Goal: Information Seeking & Learning: Check status

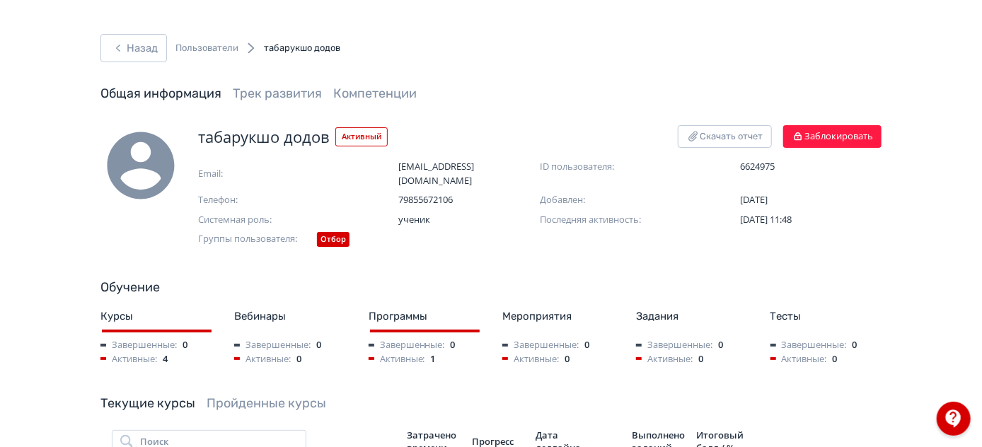
click at [171, 47] on div "Назад Пользователи табарукшо додов" at bounding box center [220, 48] width 240 height 28
click at [128, 51] on button "Назад" at bounding box center [133, 48] width 67 height 28
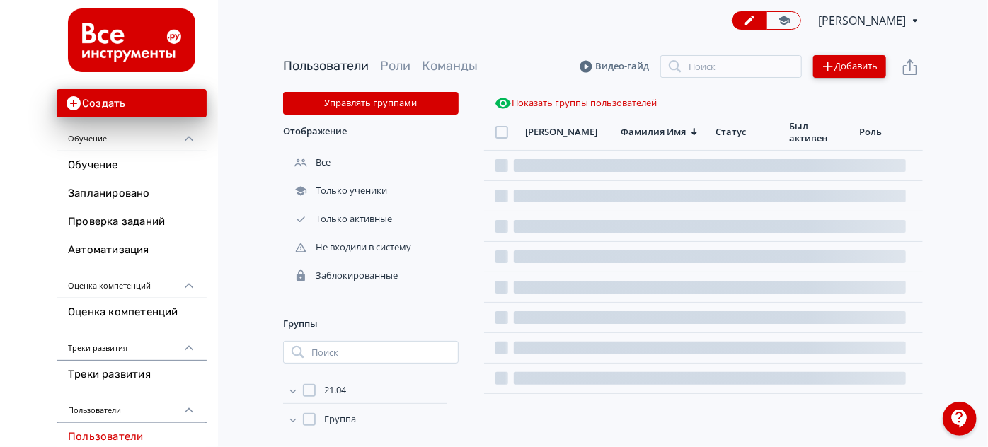
click at [872, 72] on button "Добавить" at bounding box center [849, 66] width 73 height 23
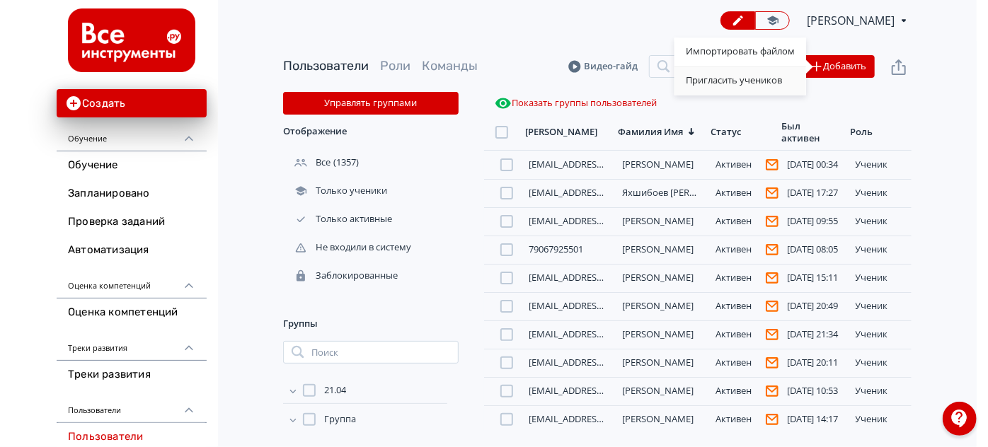
click at [724, 79] on div "Пригласить учеников" at bounding box center [740, 81] width 132 height 28
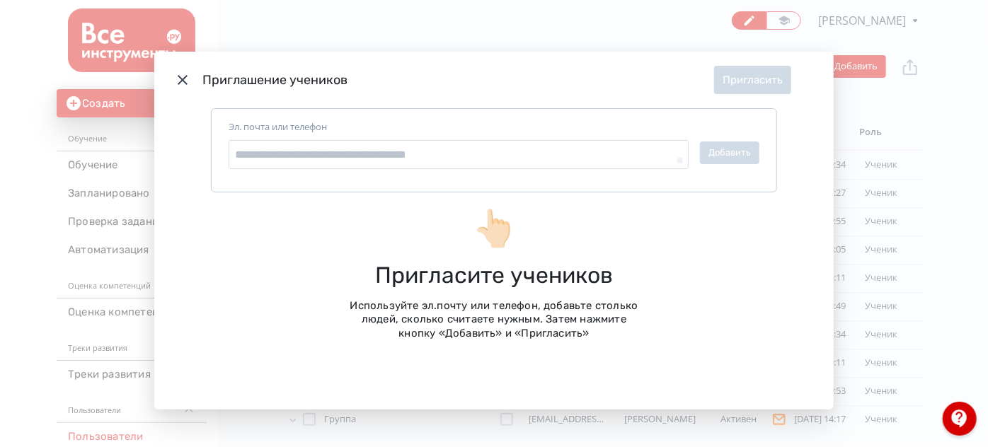
click at [177, 79] on icon "Modal" at bounding box center [182, 79] width 17 height 17
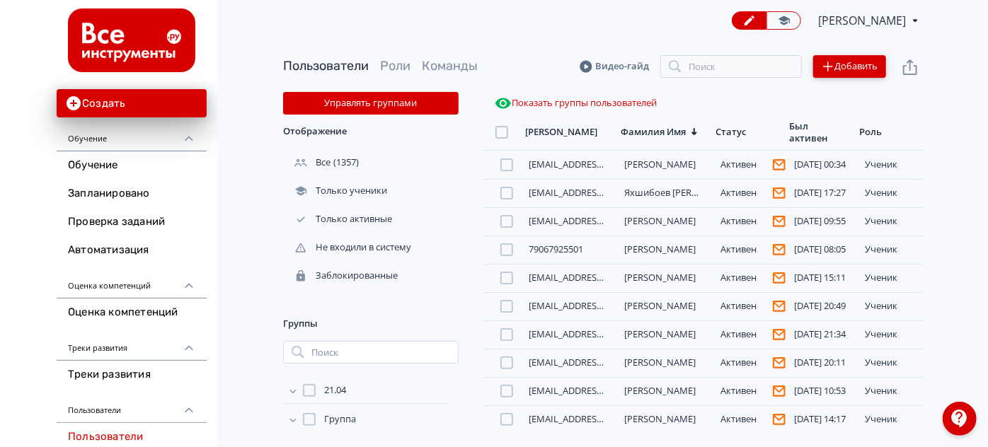
click at [845, 67] on button "Добавить" at bounding box center [849, 66] width 73 height 23
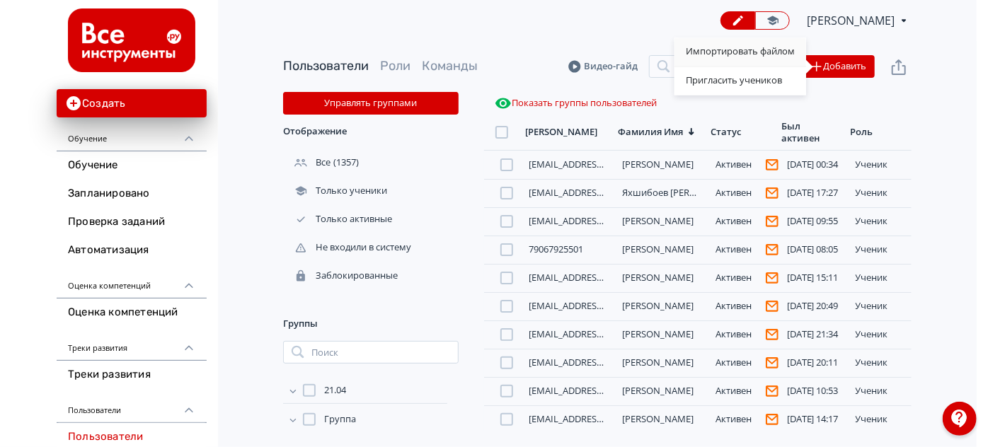
click at [726, 48] on div "Импортировать файлом" at bounding box center [740, 52] width 132 height 28
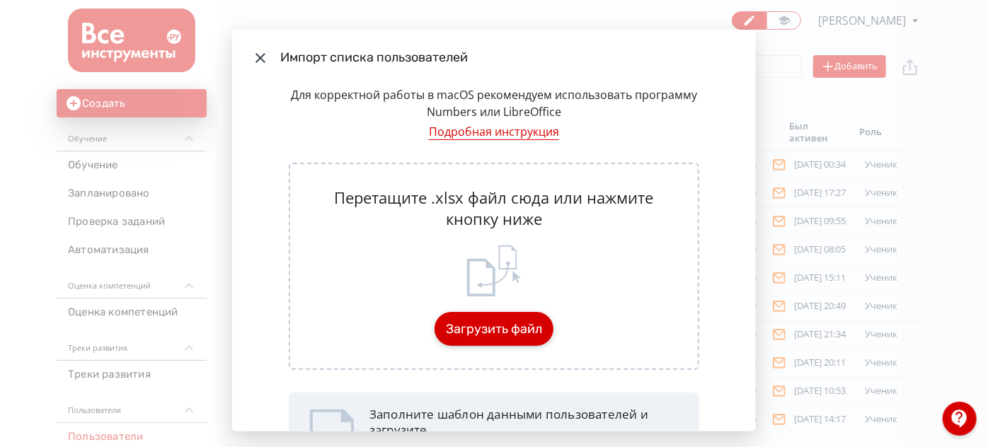
click at [509, 319] on button "Загрузить файл" at bounding box center [494, 329] width 119 height 34
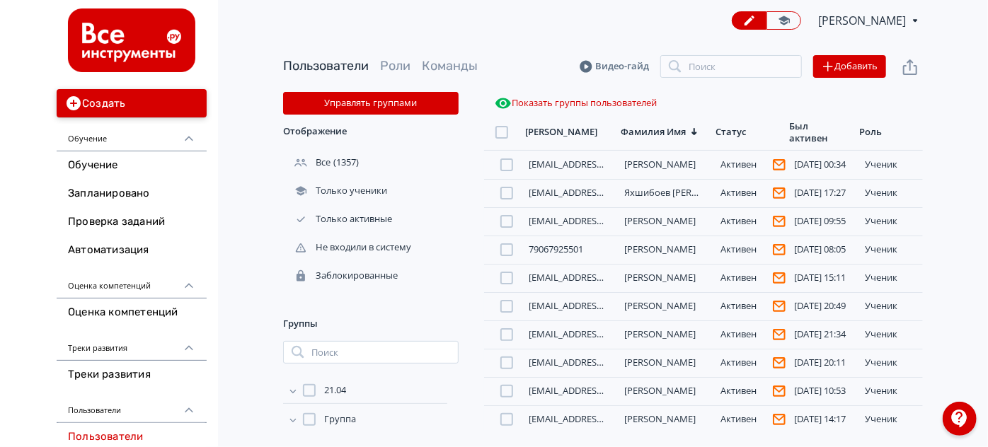
click at [108, 106] on button "Создать" at bounding box center [132, 103] width 150 height 28
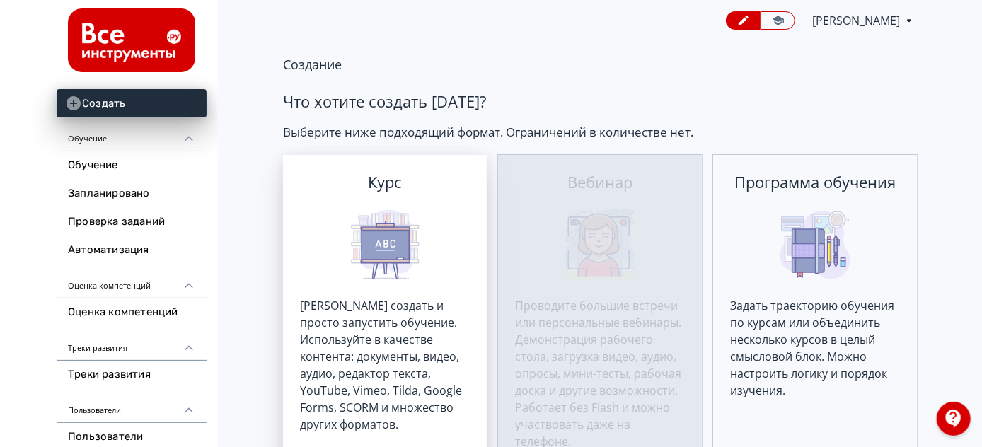
click at [431, 246] on div "[PERSON_NAME] создать и просто запустить обучение. Используйте в качестве конте…" at bounding box center [385, 333] width 204 height 357
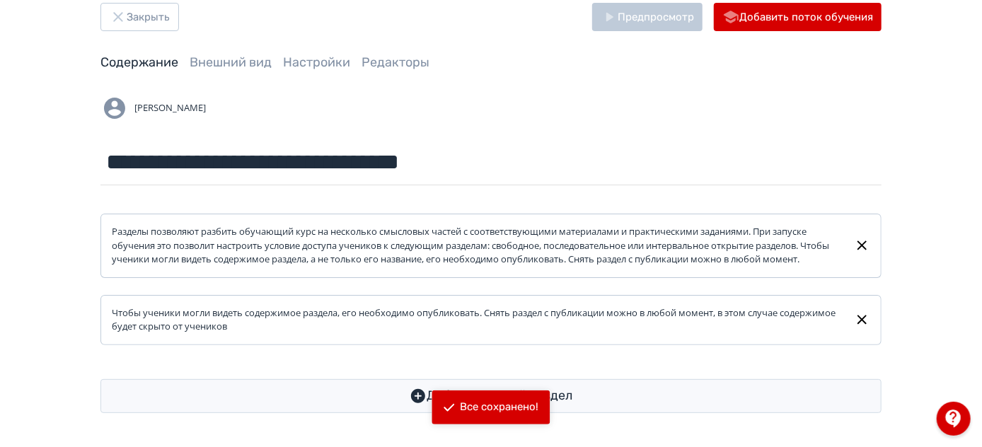
scroll to position [45, 0]
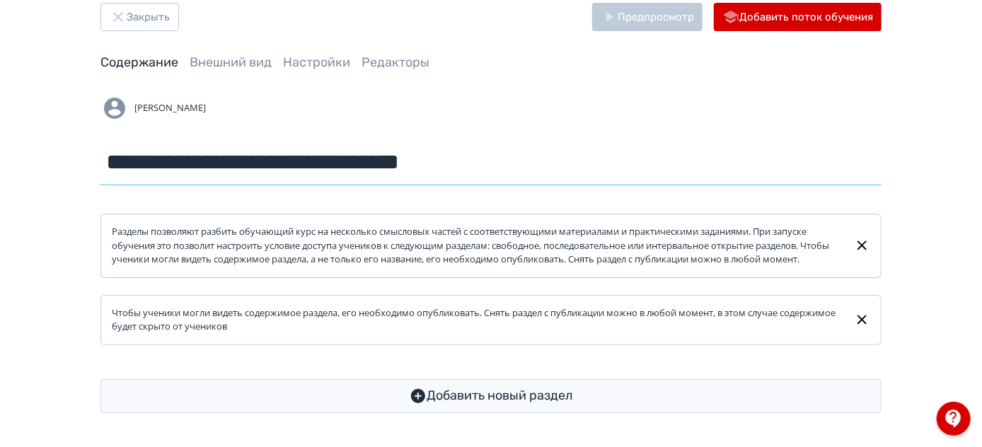
click at [609, 157] on input "**********" at bounding box center [490, 162] width 781 height 46
type input "**********"
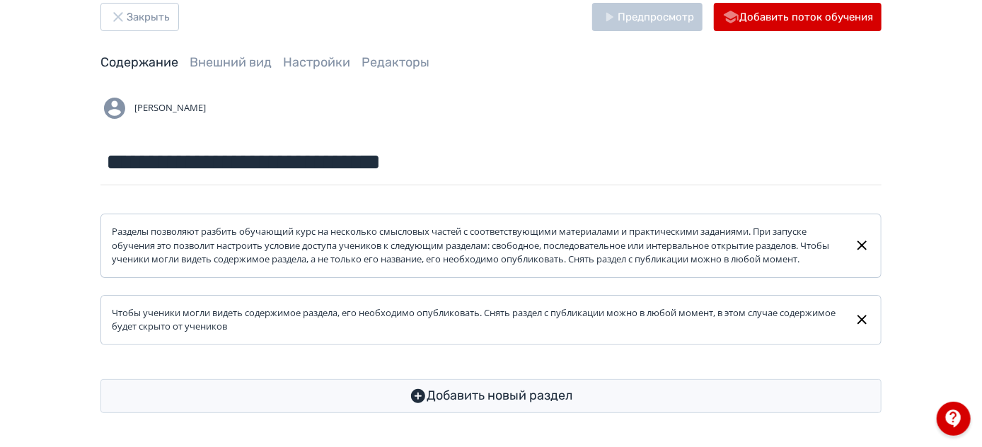
click at [864, 238] on icon at bounding box center [862, 245] width 16 height 17
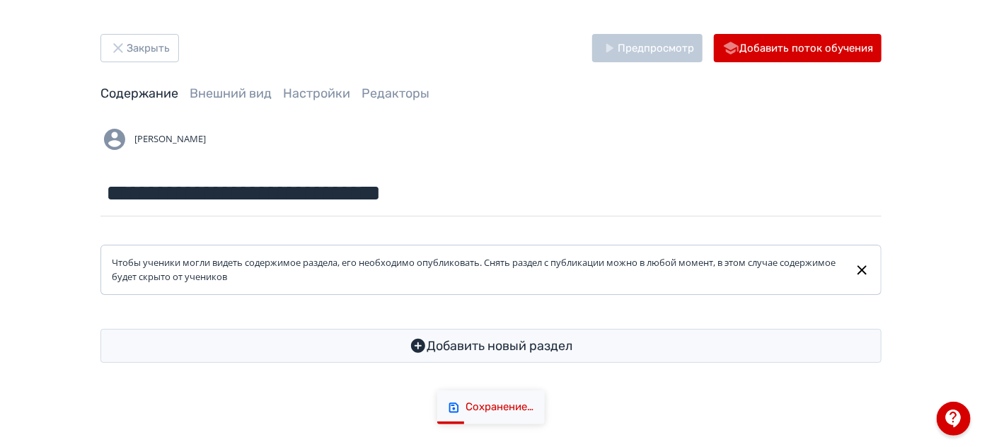
scroll to position [0, 0]
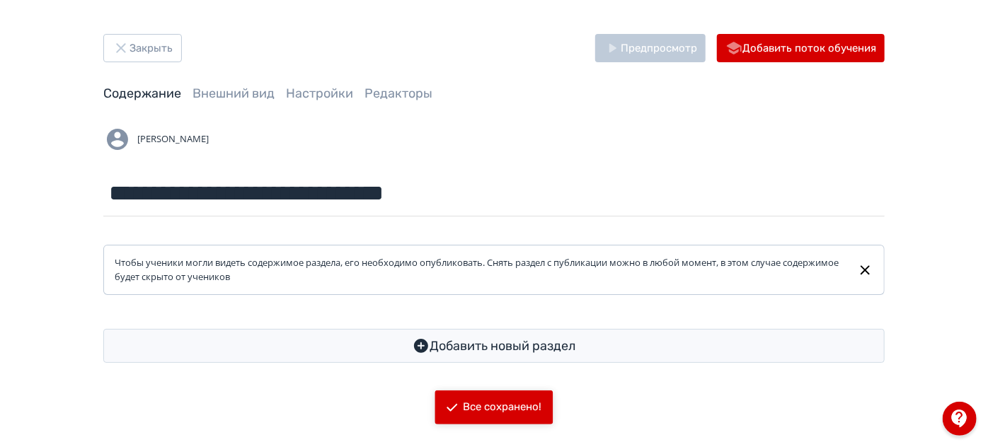
click at [867, 272] on icon at bounding box center [865, 269] width 9 height 9
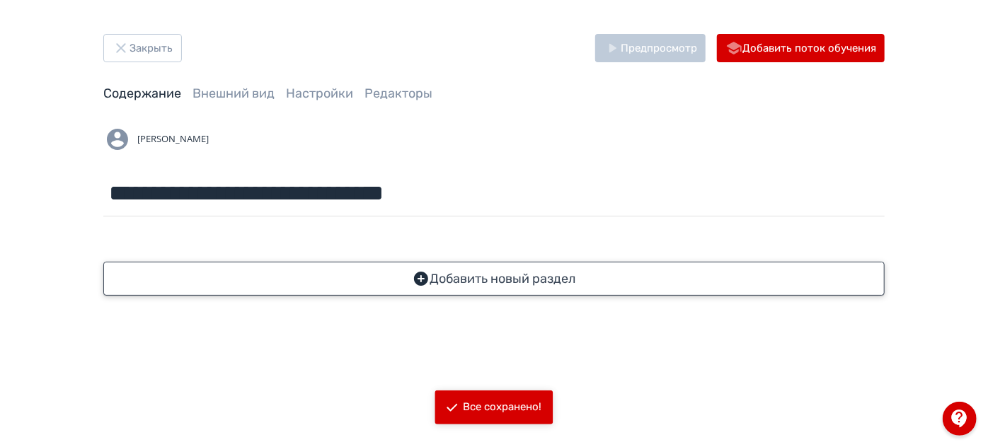
click at [488, 271] on button "Добавить новый раздел" at bounding box center [493, 279] width 781 height 34
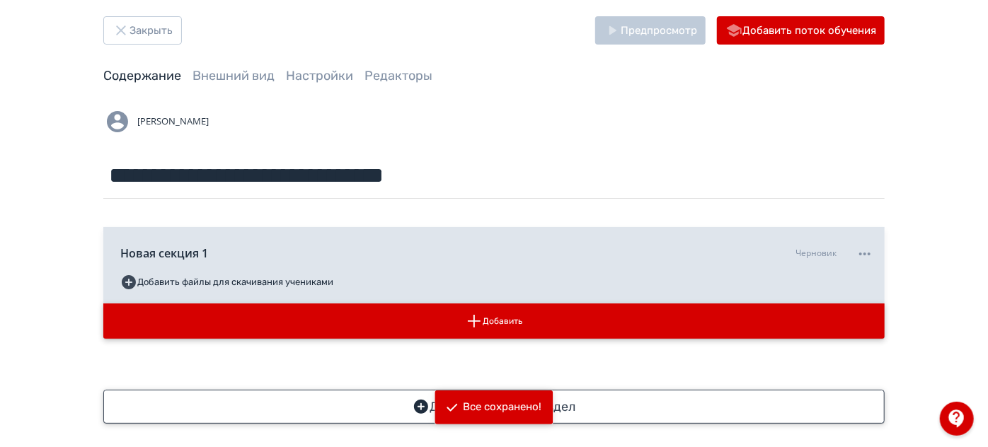
scroll to position [28, 0]
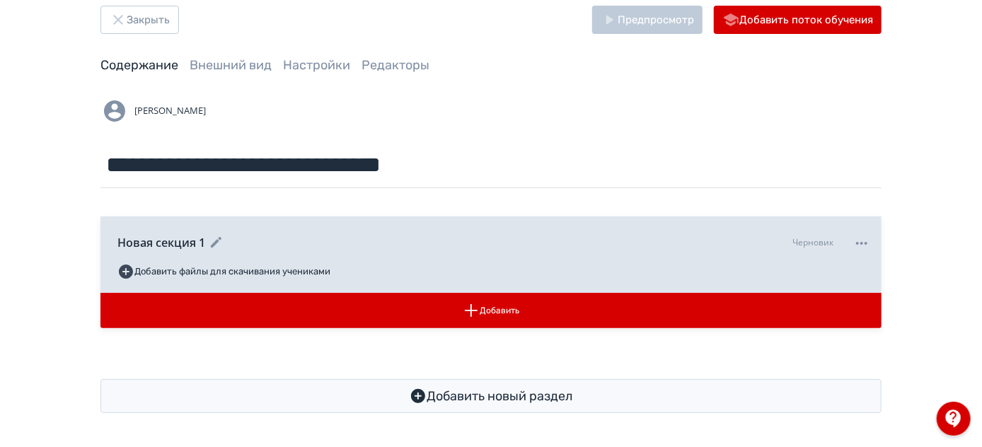
click at [863, 241] on icon at bounding box center [862, 243] width 17 height 17
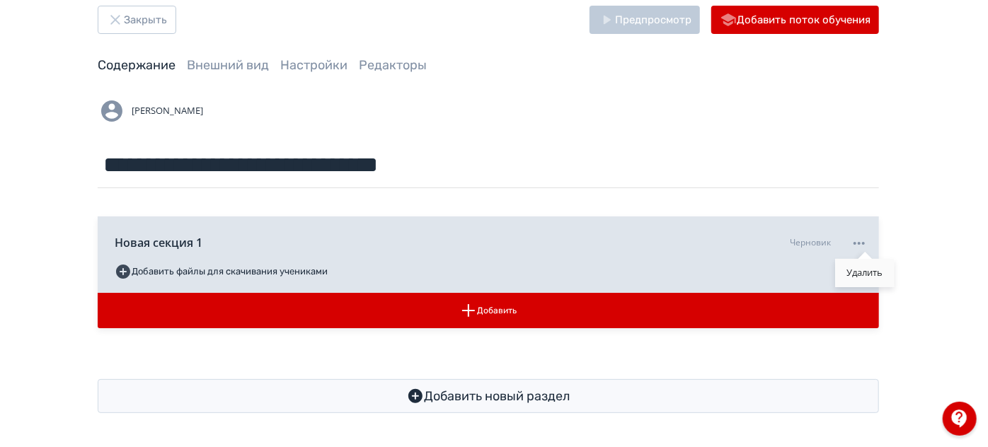
click at [859, 263] on div "Удалить" at bounding box center [865, 273] width 59 height 28
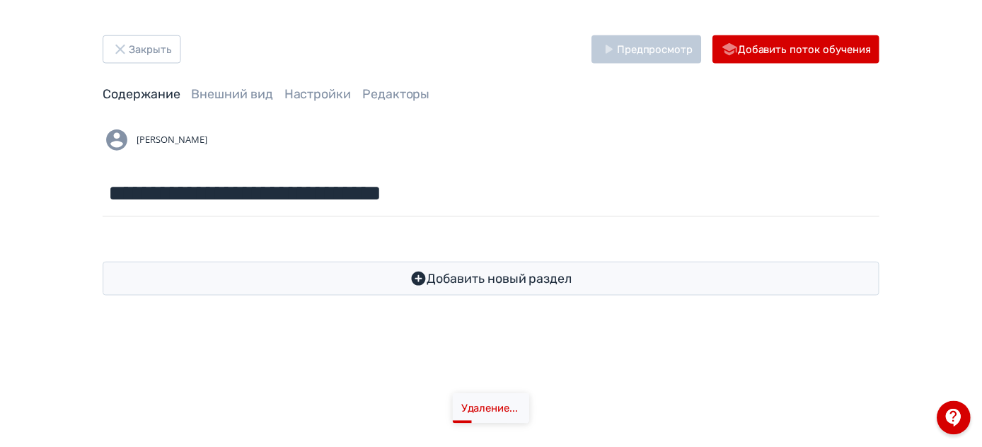
scroll to position [0, 0]
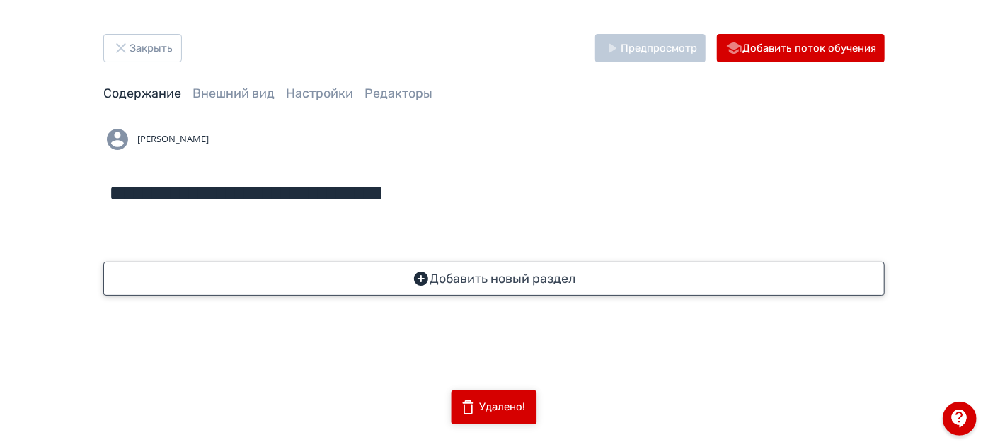
click at [423, 275] on icon "button" at bounding box center [421, 279] width 14 height 14
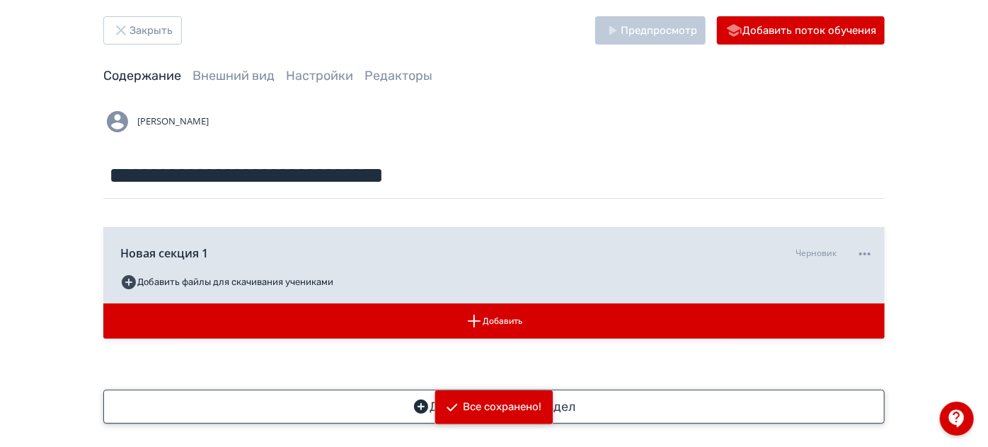
scroll to position [28, 0]
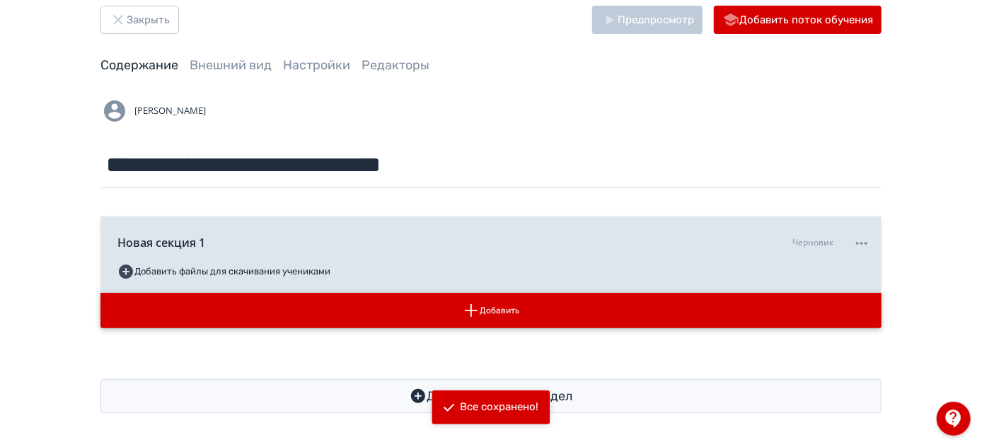
click at [479, 311] on icon "button" at bounding box center [471, 310] width 17 height 17
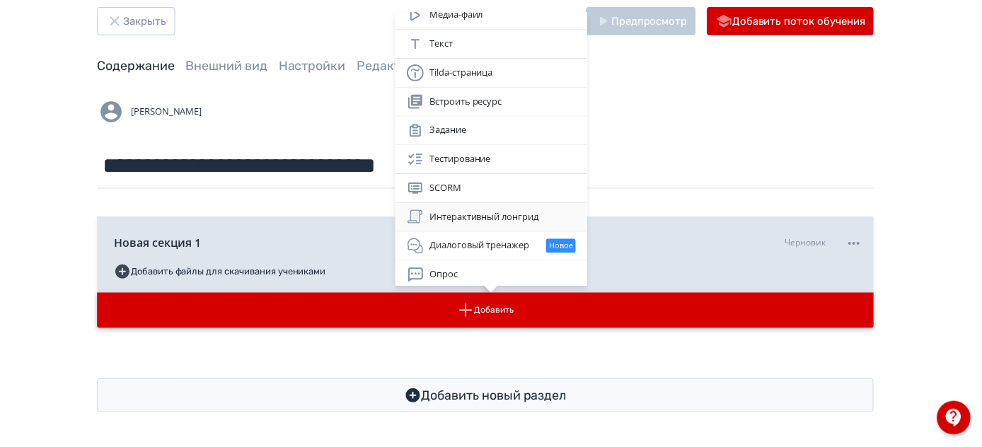
scroll to position [71, 0]
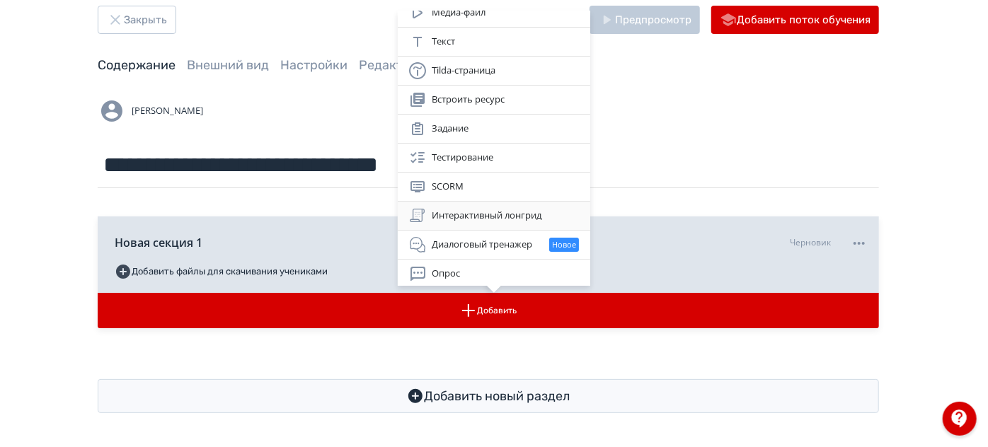
click at [493, 214] on div "Интерактивный лонгрид" at bounding box center [494, 215] width 170 height 17
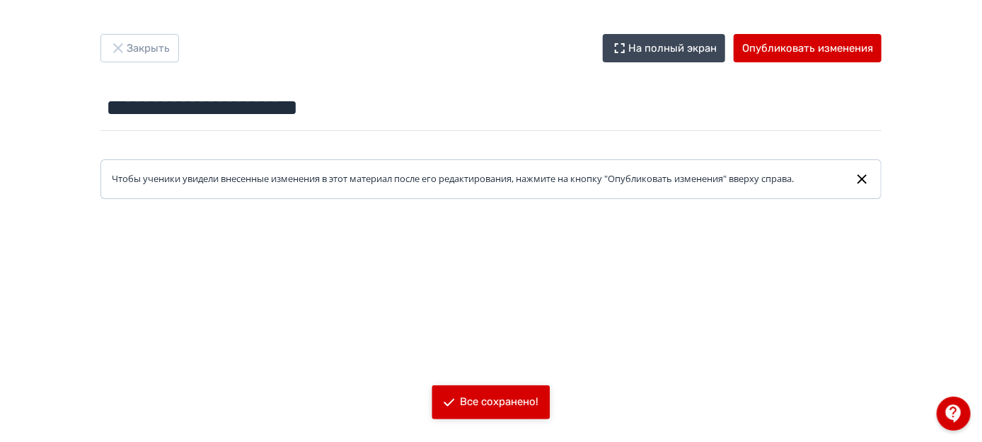
click at [866, 177] on icon at bounding box center [862, 179] width 16 height 17
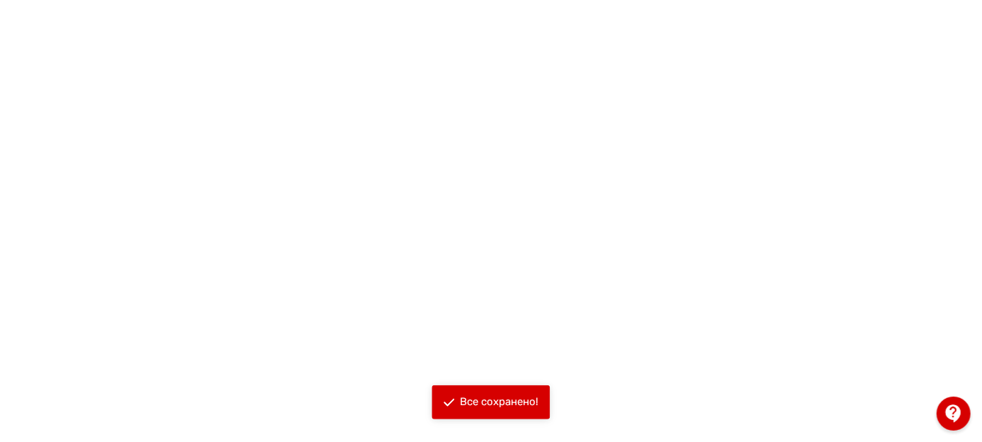
scroll to position [360, 0]
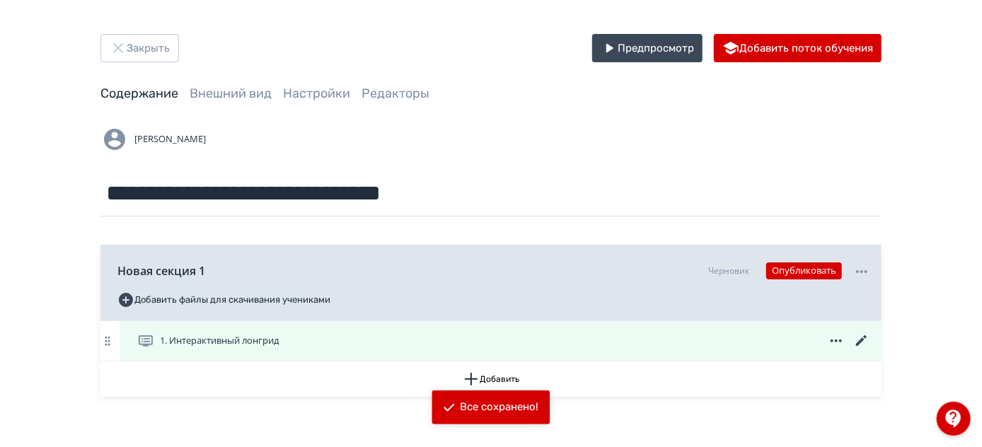
click at [230, 345] on span "1. Интерактивный лонгрид" at bounding box center [219, 341] width 119 height 14
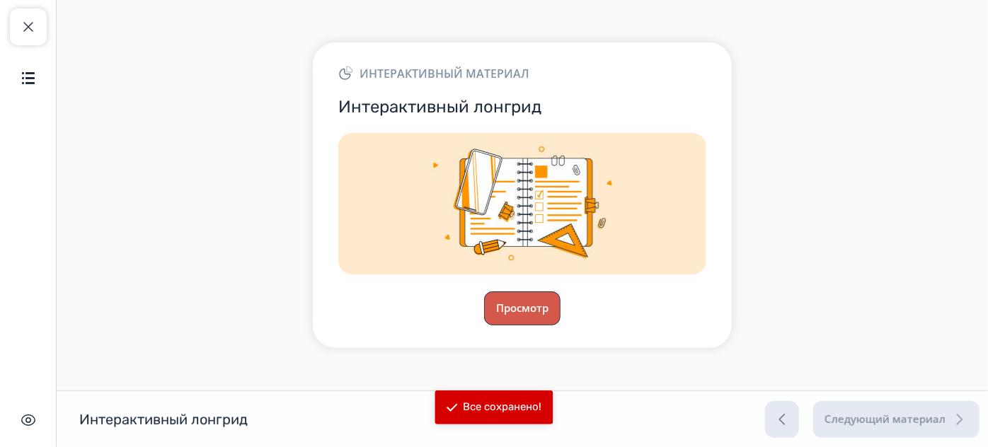
click at [528, 316] on button "Просмотр" at bounding box center [522, 309] width 76 height 34
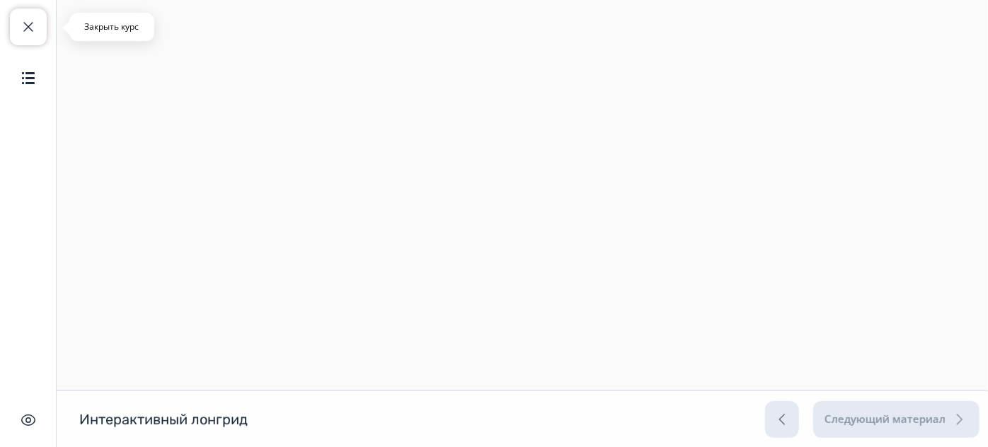
click at [25, 28] on span "button" at bounding box center [28, 26] width 17 height 17
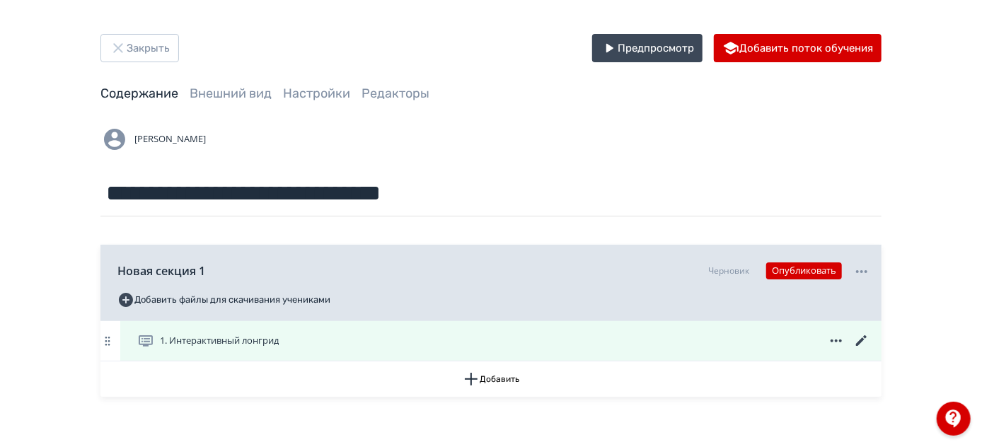
click at [279, 339] on span "1. Интерактивный лонгрид" at bounding box center [219, 341] width 119 height 14
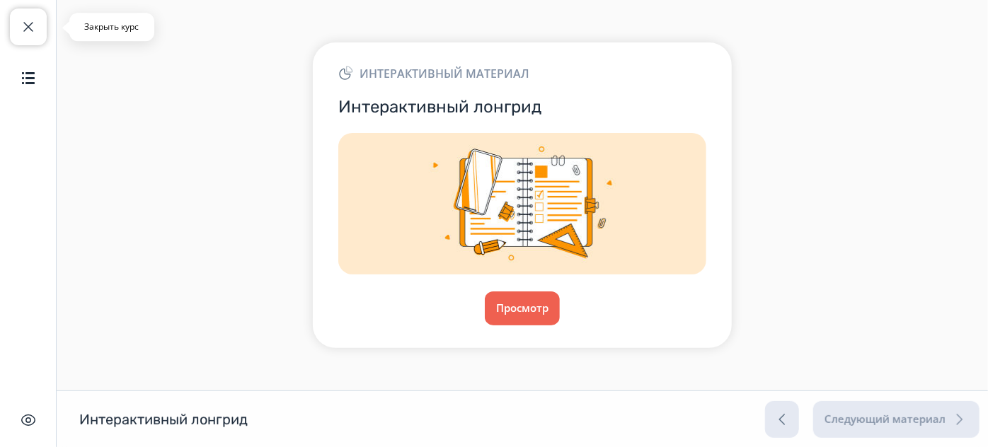
click at [13, 36] on button "Закрыть курс" at bounding box center [28, 26] width 37 height 37
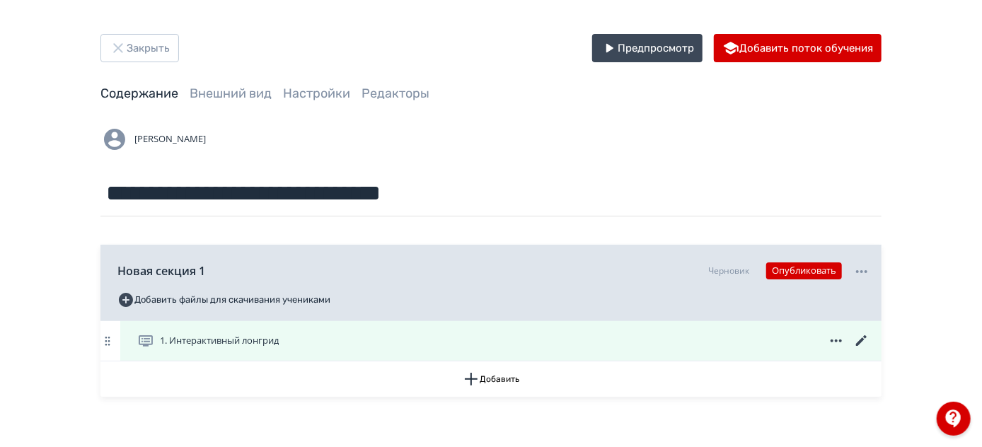
click at [863, 345] on icon at bounding box center [862, 341] width 17 height 17
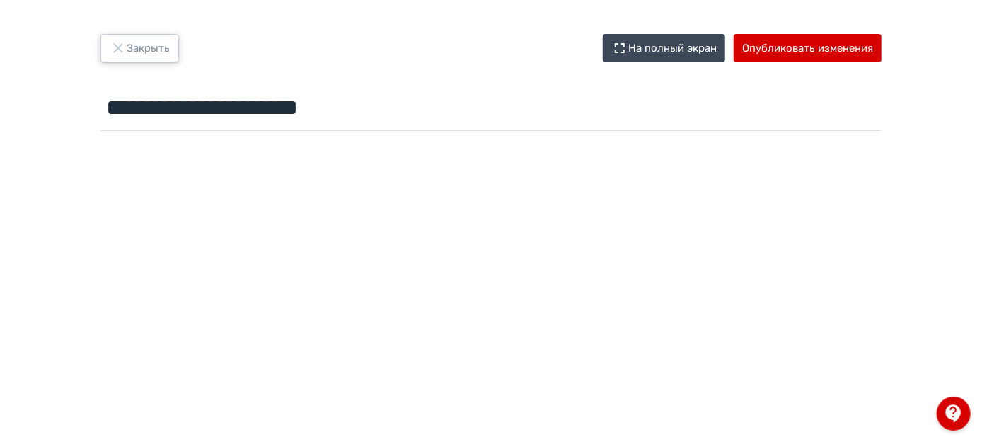
click at [145, 53] on button "Закрыть" at bounding box center [139, 48] width 79 height 28
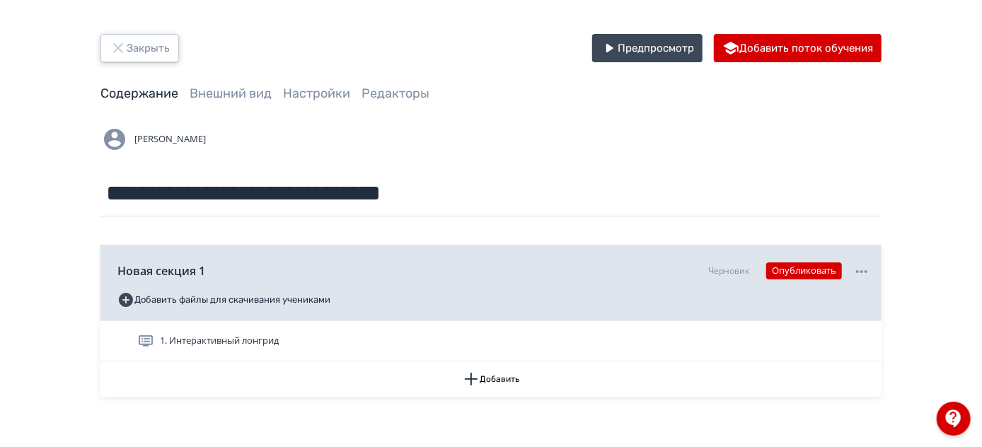
click at [145, 53] on button "Закрыть" at bounding box center [139, 48] width 79 height 28
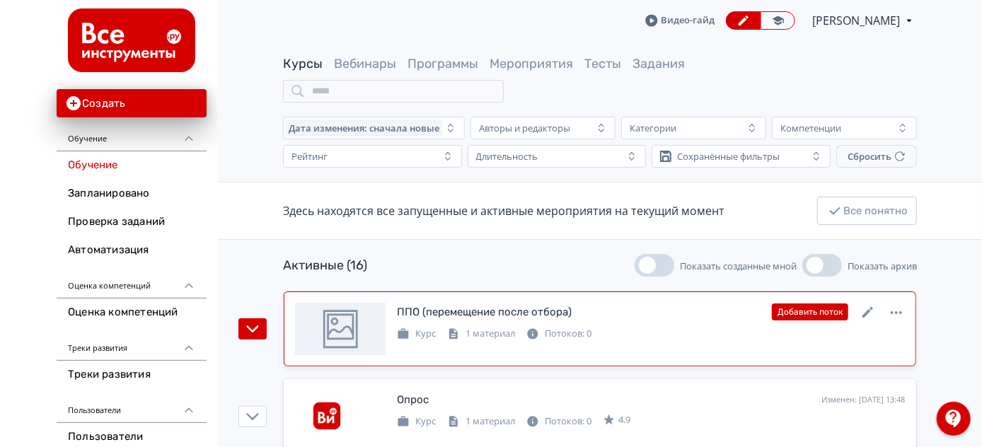
click at [602, 328] on div "Курс 1 материал Потоков: 0" at bounding box center [651, 332] width 508 height 17
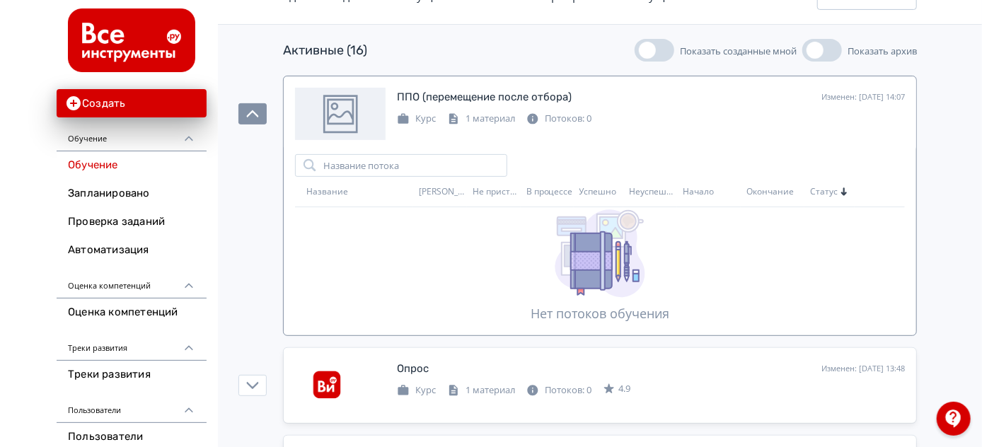
scroll to position [193, 0]
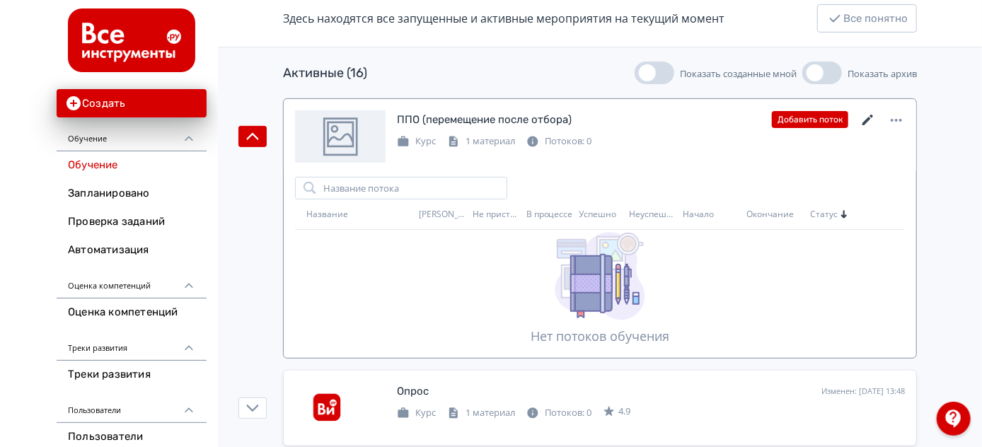
click at [863, 115] on icon at bounding box center [868, 120] width 17 height 17
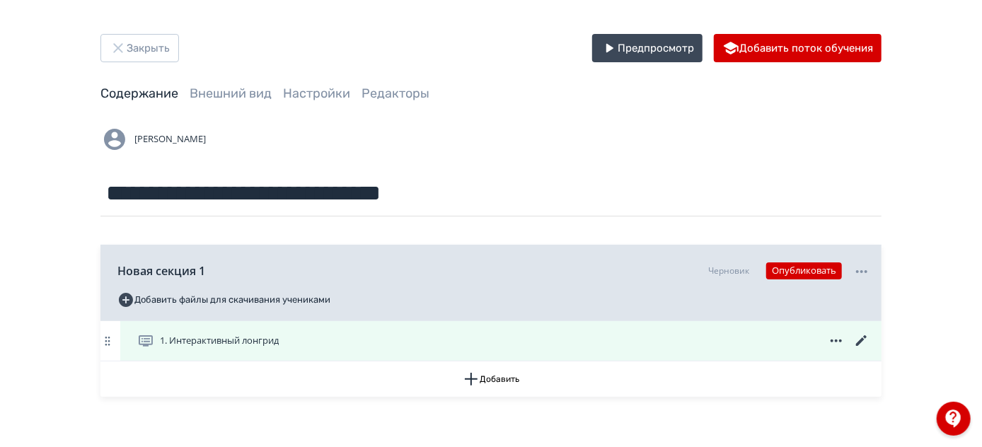
click at [866, 340] on icon at bounding box center [862, 341] width 17 height 17
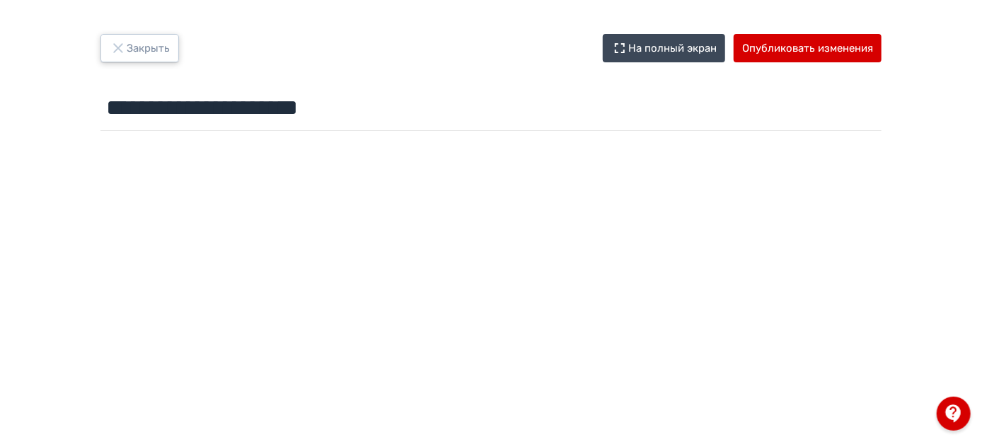
click at [134, 42] on button "Закрыть" at bounding box center [139, 48] width 79 height 28
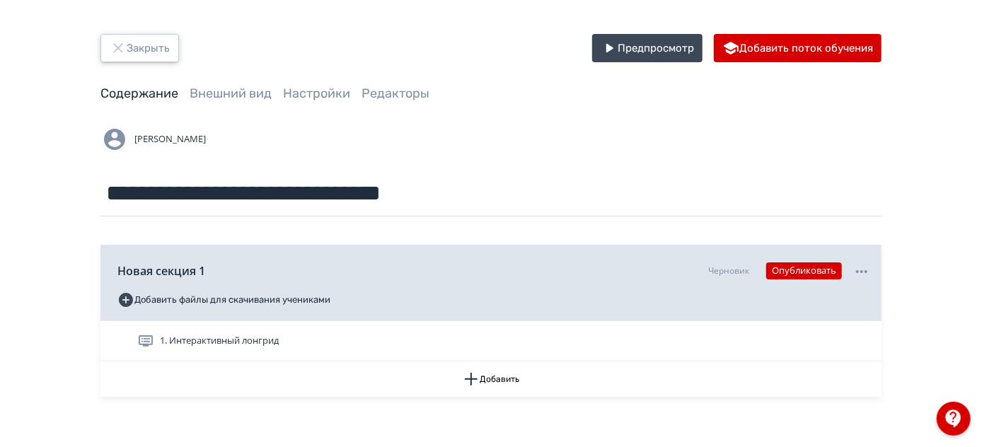
click at [128, 45] on button "Закрыть" at bounding box center [139, 48] width 79 height 28
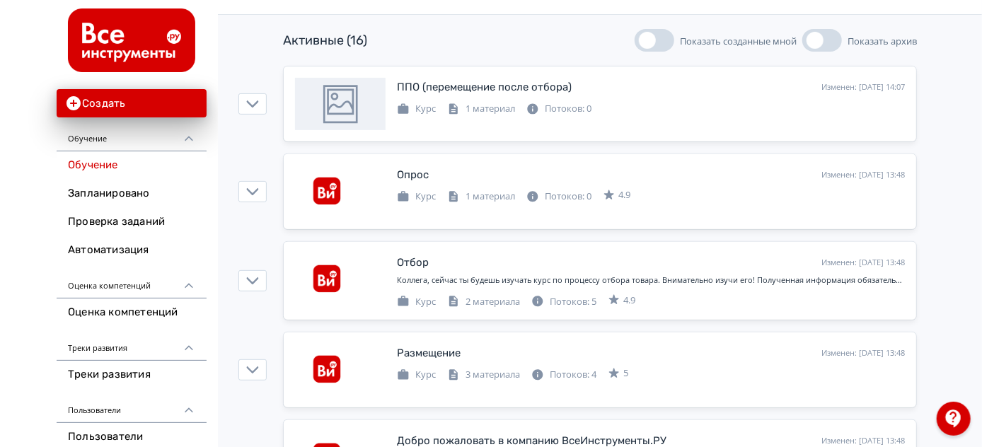
scroll to position [257, 0]
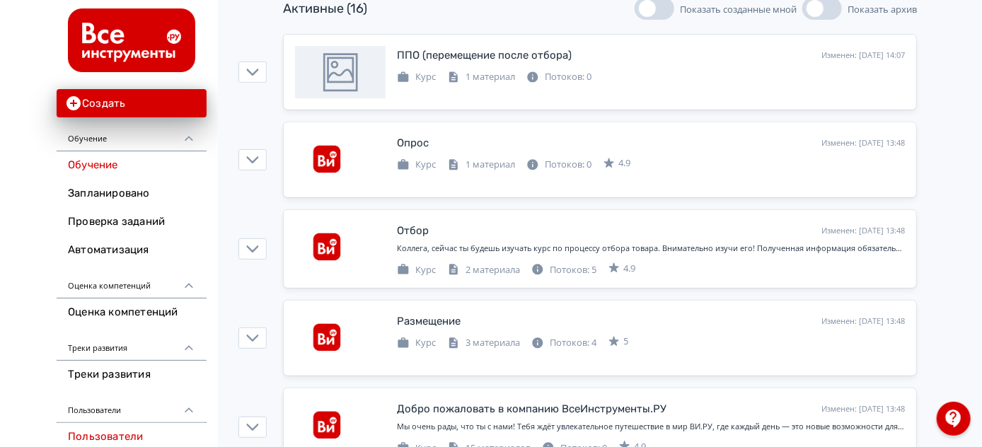
click at [115, 432] on link "Пользователи" at bounding box center [132, 437] width 150 height 28
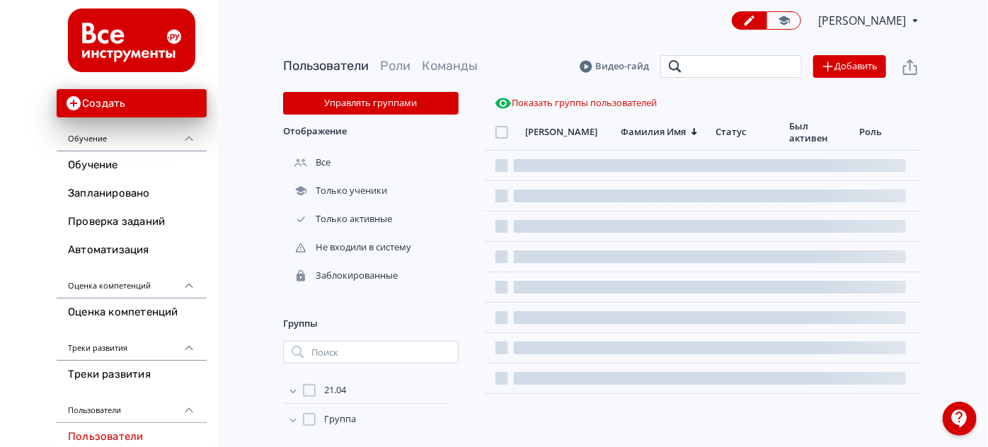
drag, startPoint x: 754, startPoint y: 64, endPoint x: 754, endPoint y: 72, distance: 7.8
click at [754, 72] on input "search" at bounding box center [731, 66] width 142 height 23
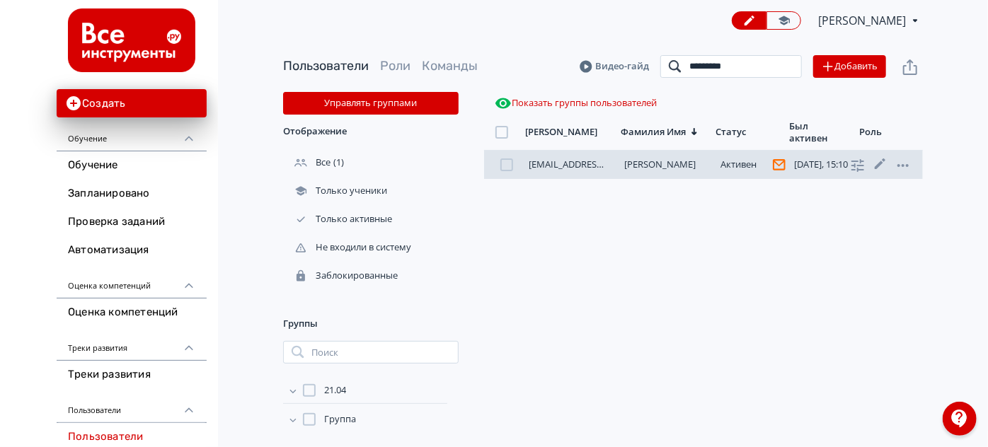
type input "*********"
click at [653, 166] on link "[PERSON_NAME]" at bounding box center [660, 164] width 71 height 13
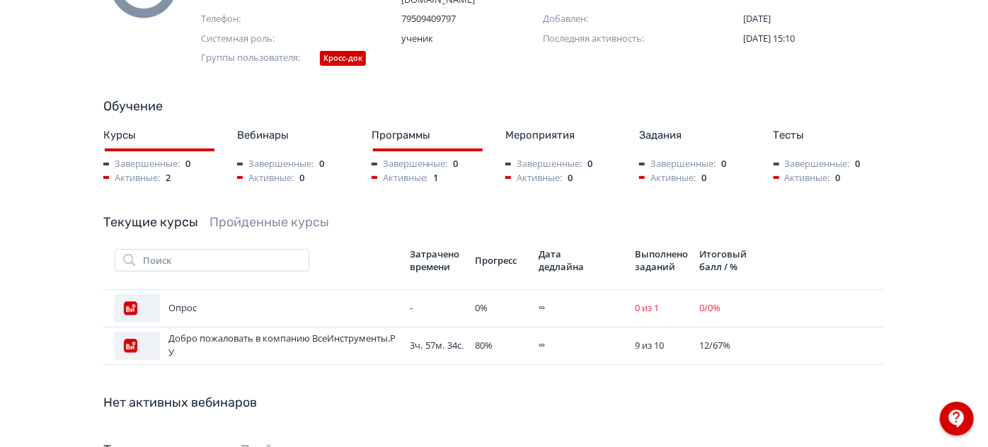
scroll to position [257, 0]
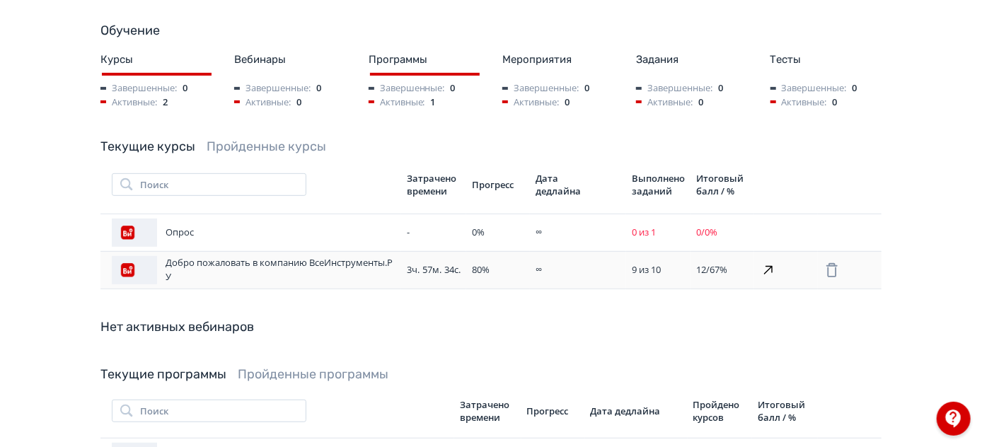
click at [457, 263] on span "34с." at bounding box center [452, 269] width 16 height 13
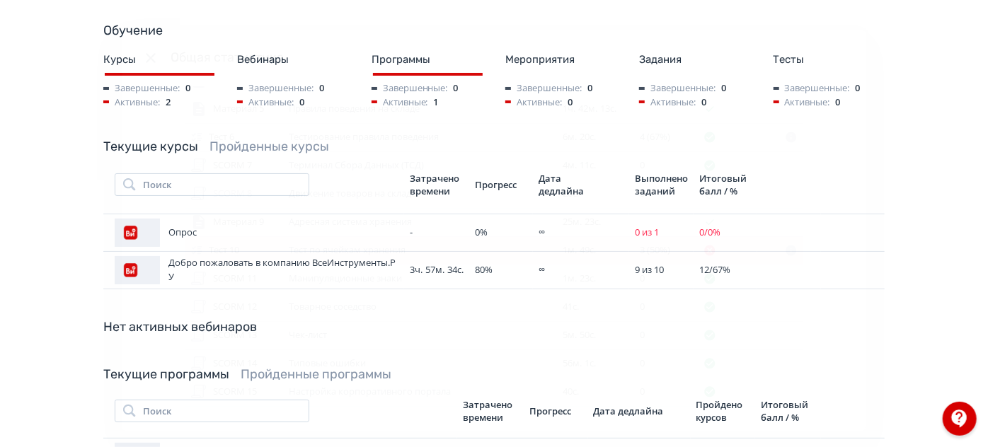
scroll to position [292, 0]
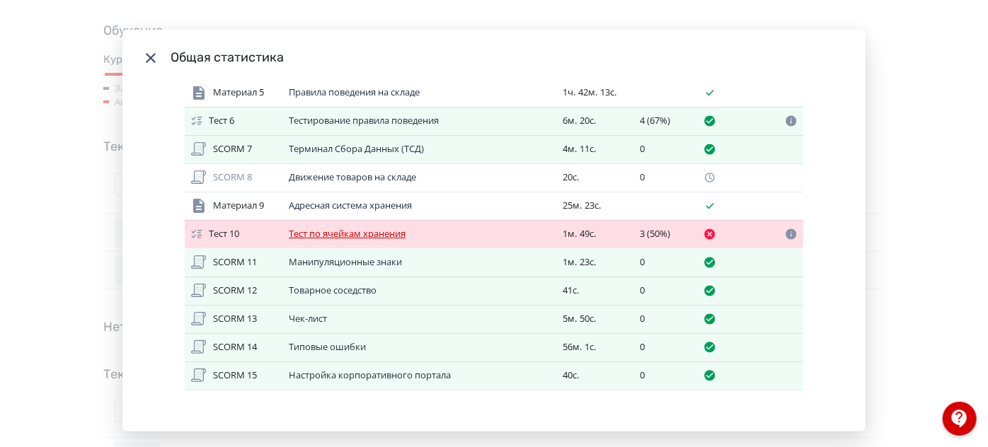
click at [355, 236] on link "Тест по ячейкам хранения" at bounding box center [347, 233] width 117 height 13
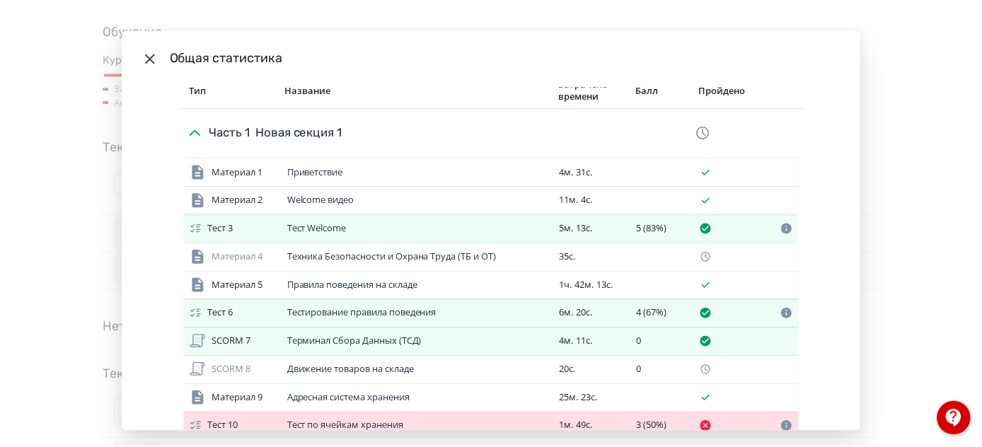
scroll to position [98, 0]
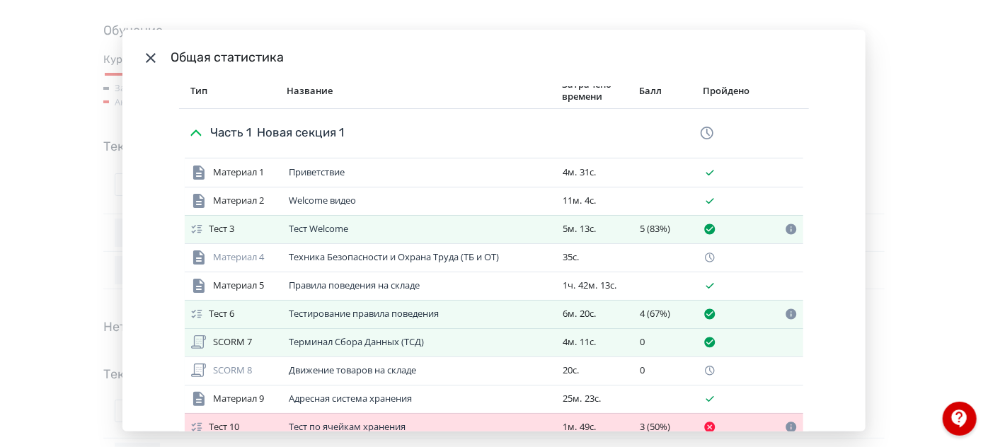
click at [912, 88] on div "Общая статистика Итоговый балл 12 из 18 (67%) Потрачено времени 3ч. 57м. 34с. В…" at bounding box center [494, 223] width 988 height 447
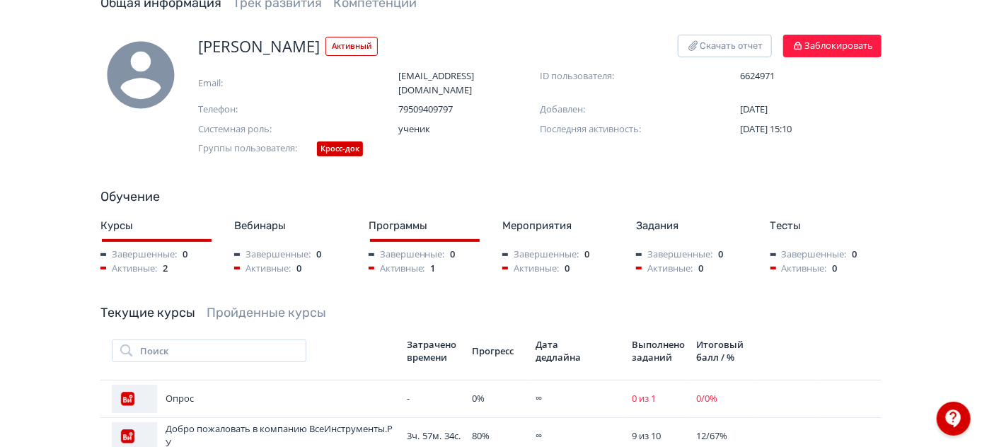
scroll to position [0, 0]
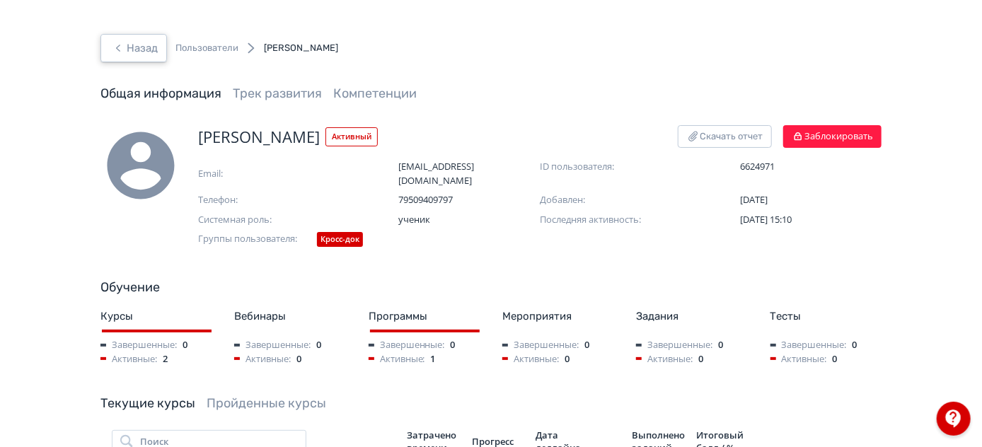
click at [144, 44] on button "Назад" at bounding box center [133, 48] width 67 height 28
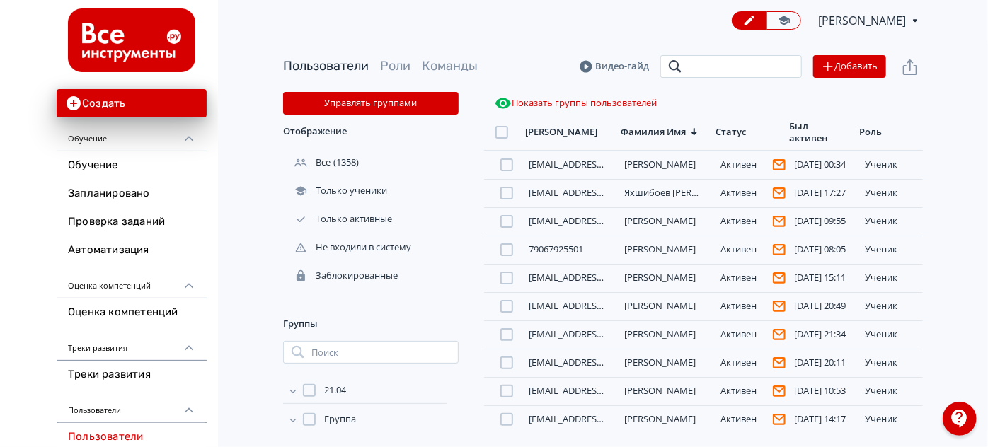
click at [692, 69] on input "search" at bounding box center [731, 66] width 142 height 23
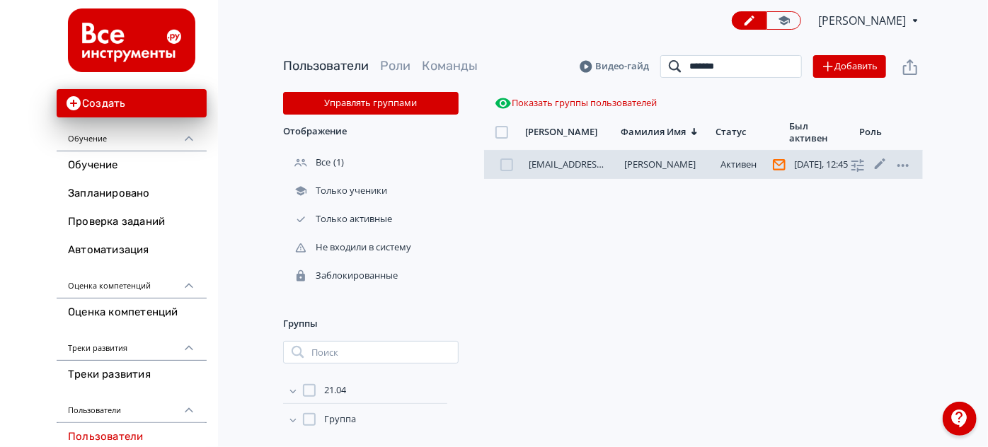
type input "*******"
click at [657, 165] on link "[PERSON_NAME]" at bounding box center [660, 164] width 71 height 13
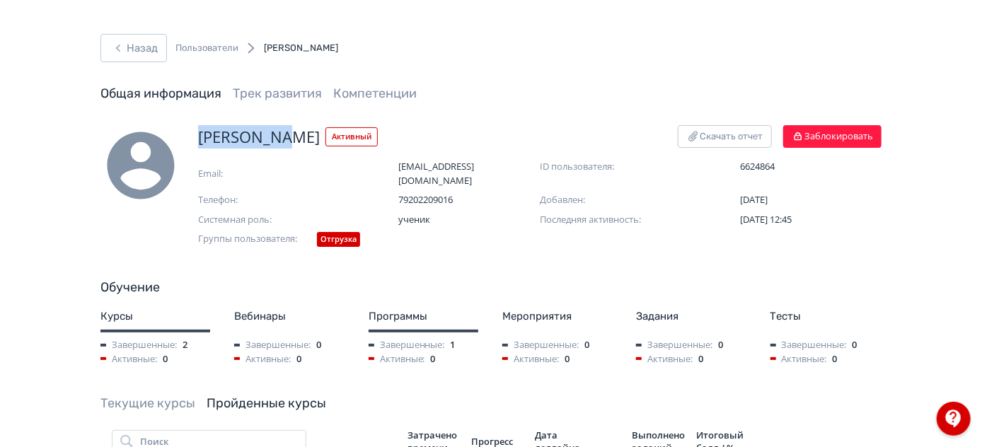
drag, startPoint x: 196, startPoint y: 137, endPoint x: 285, endPoint y: 142, distance: 88.6
click at [286, 141] on div "[PERSON_NAME] Скачать отчет Заблокировать Email: [EMAIL_ADDRESS][DOMAIN_NAME] I…" at bounding box center [490, 187] width 781 height 125
copy span "[PERSON_NAME]"
click at [127, 35] on button "Назад" at bounding box center [133, 48] width 67 height 28
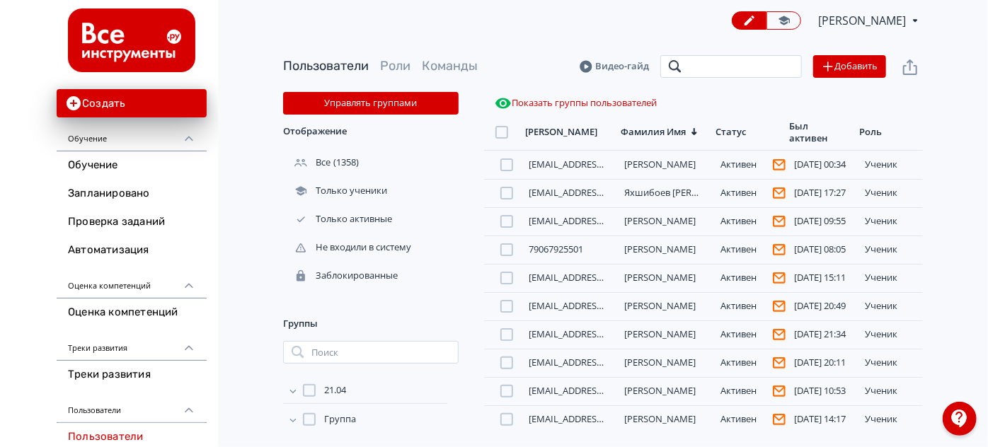
click at [724, 62] on input "search" at bounding box center [731, 66] width 142 height 23
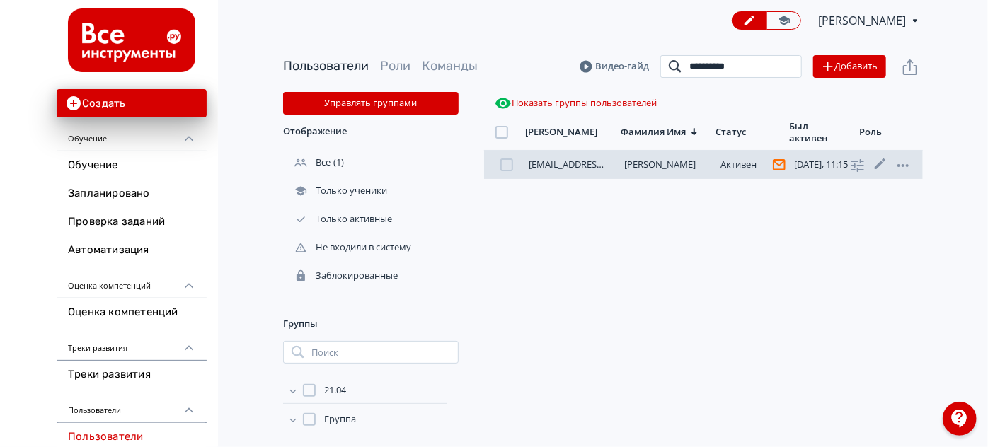
type input "**********"
click at [666, 166] on link "[PERSON_NAME]" at bounding box center [660, 164] width 71 height 13
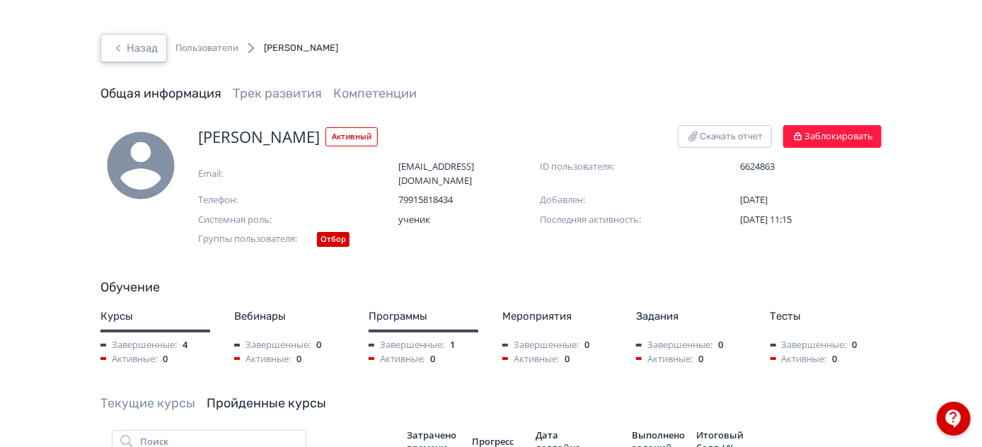
click at [130, 52] on button "Назад" at bounding box center [133, 48] width 67 height 28
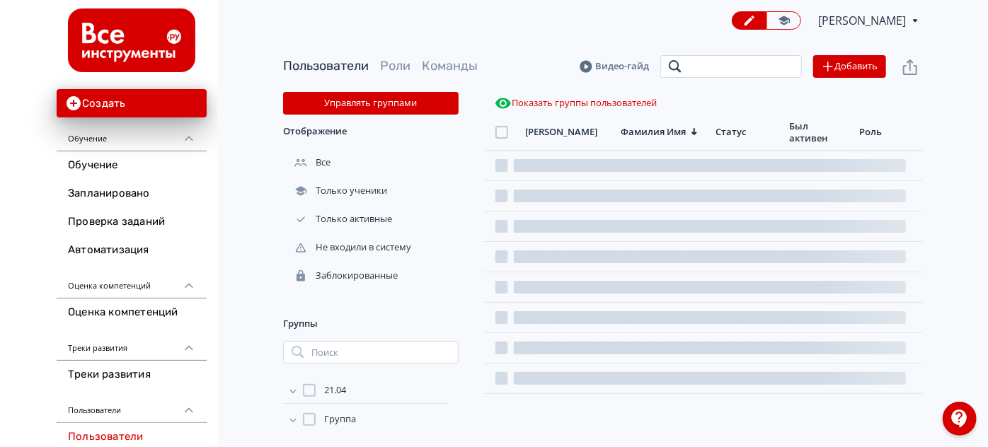
click at [740, 67] on input "search" at bounding box center [731, 66] width 142 height 23
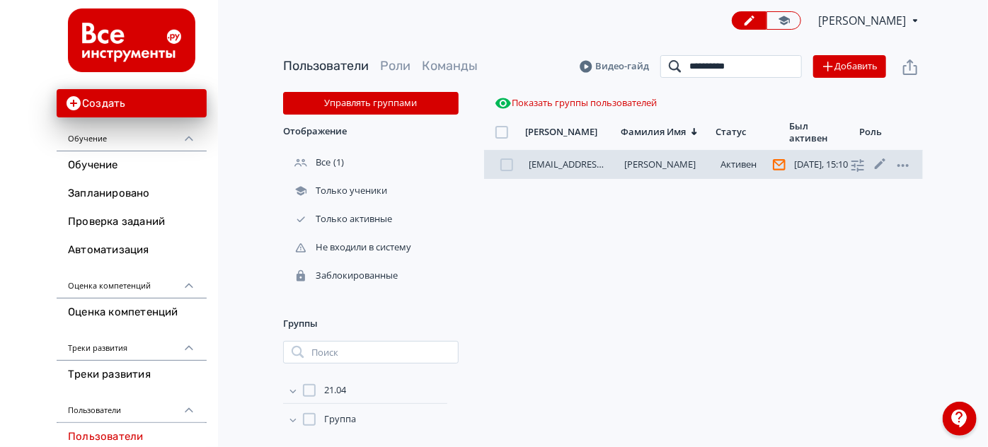
type input "*********"
click at [629, 160] on link "[PERSON_NAME]" at bounding box center [660, 164] width 71 height 13
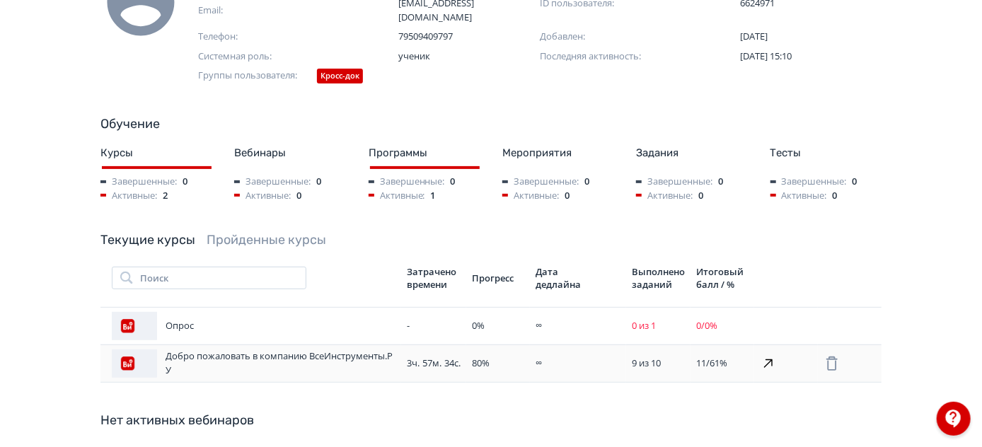
scroll to position [193, 0]
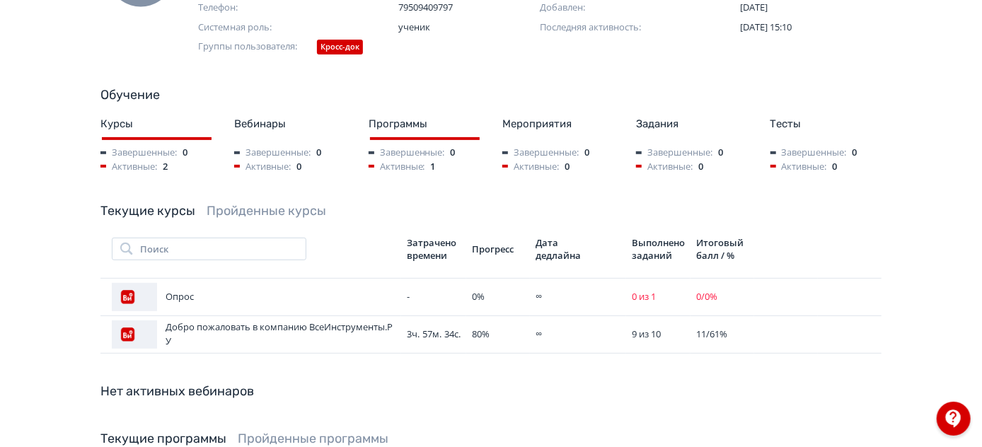
click at [243, 202] on div "Текущие курсы Пройденные курсы Поиск Затрачено времени Прогресс Дата дедлайна В…" at bounding box center [490, 277] width 781 height 151
click at [246, 203] on link "Пройденные курсы" at bounding box center [267, 211] width 120 height 16
click at [260, 203] on link "Пройденные курсы" at bounding box center [267, 211] width 120 height 16
click at [154, 203] on link "Текущие курсы" at bounding box center [147, 211] width 95 height 16
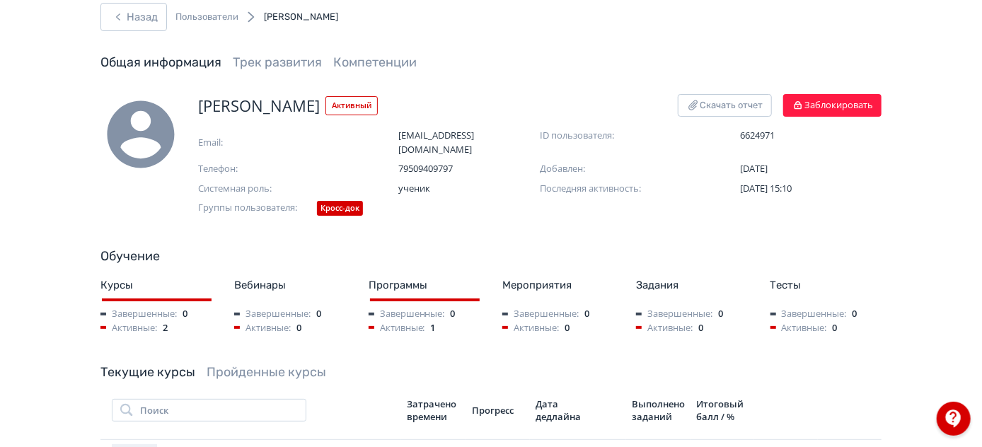
scroll to position [0, 0]
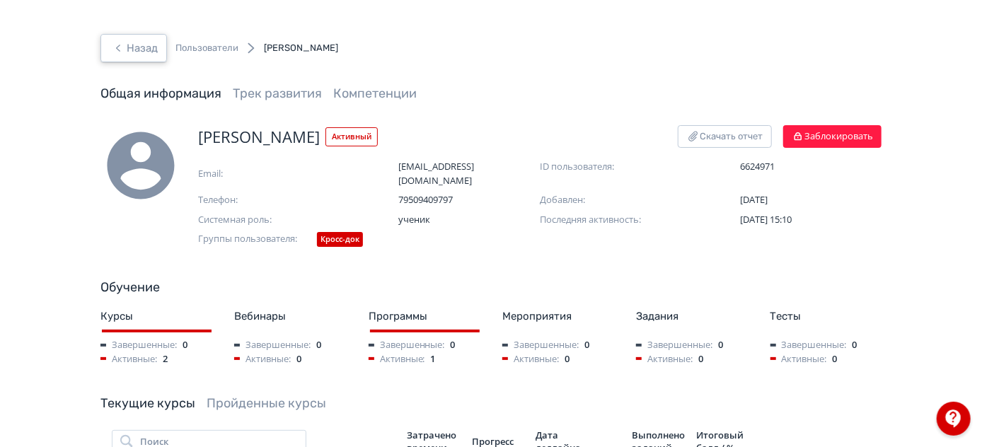
click at [128, 48] on button "Назад" at bounding box center [133, 48] width 67 height 28
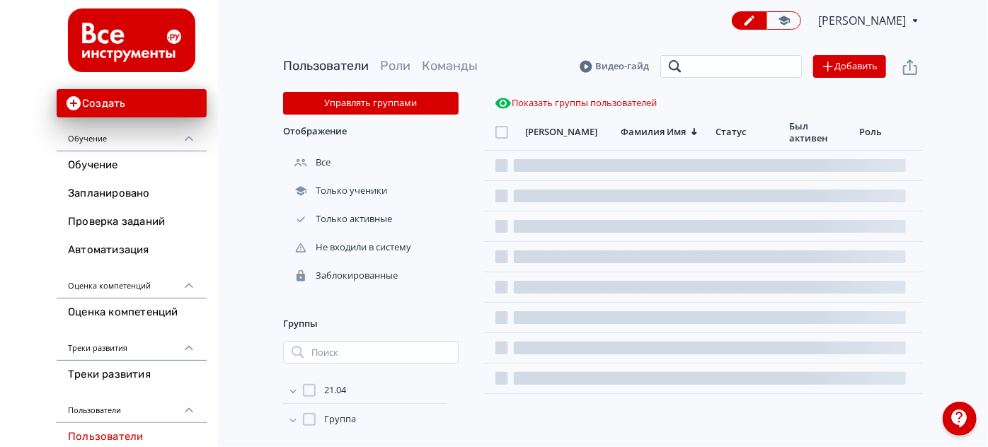
click at [691, 64] on input "search" at bounding box center [731, 66] width 142 height 23
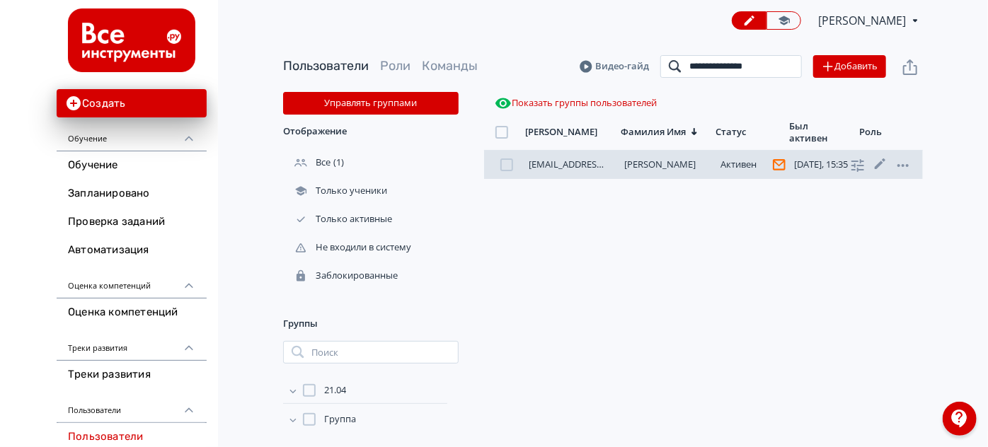
type input "**********"
click at [662, 166] on link "[PERSON_NAME]" at bounding box center [660, 164] width 71 height 13
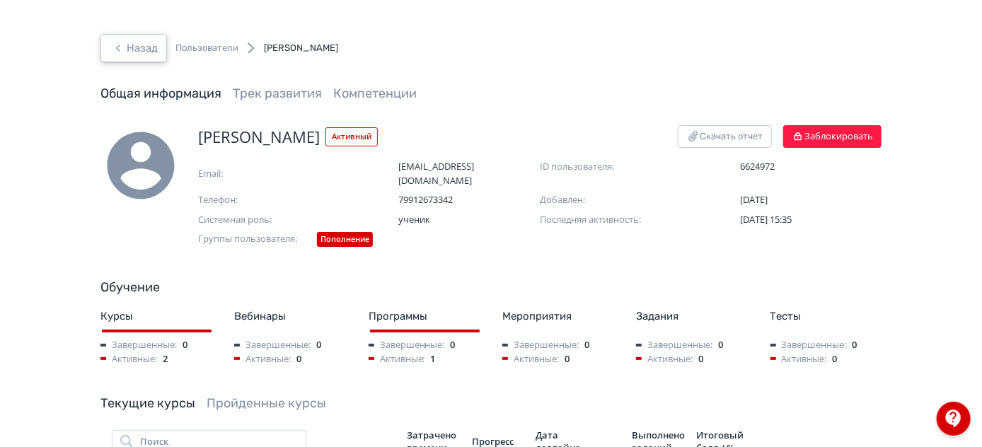
click at [135, 41] on button "Назад" at bounding box center [133, 48] width 67 height 28
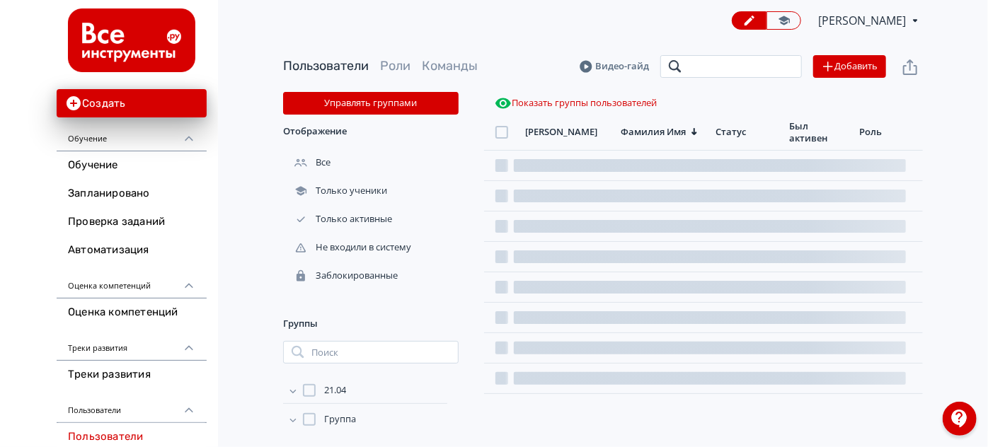
click at [688, 58] on input "search" at bounding box center [731, 66] width 142 height 23
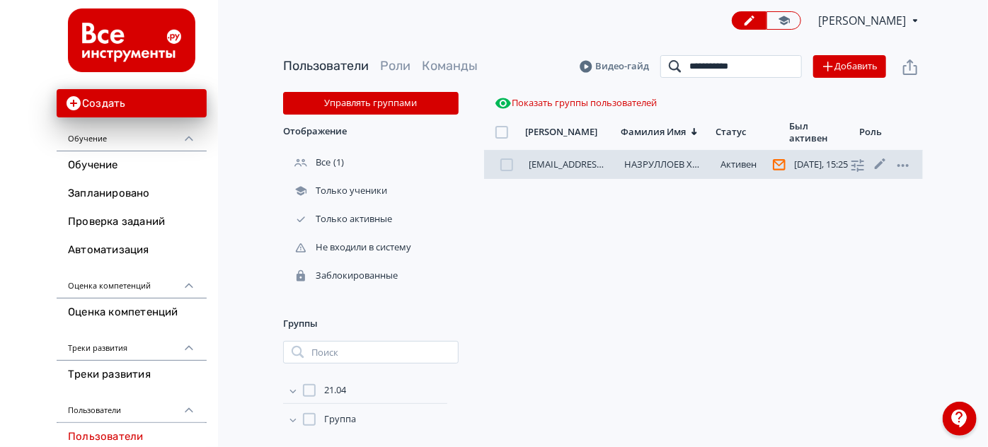
type input "**********"
click at [658, 163] on link "НАЗРУЛЛОЕВ ХУДОЕР" at bounding box center [674, 164] width 98 height 13
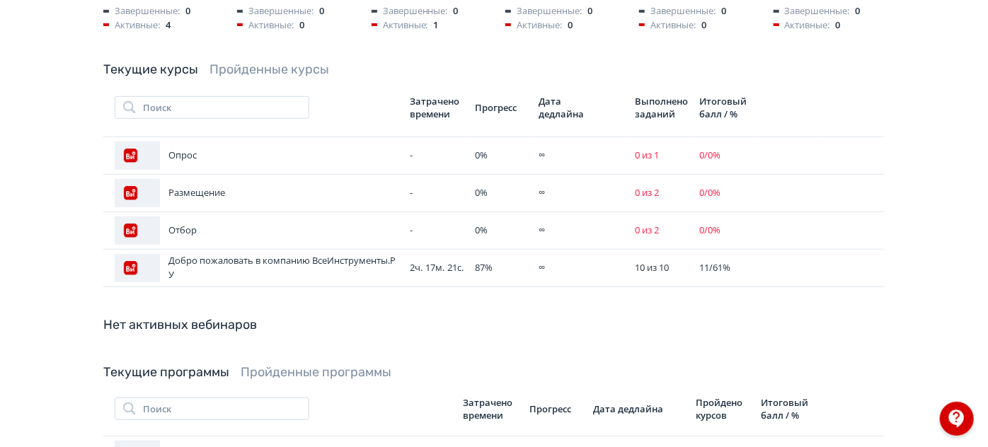
scroll to position [386, 0]
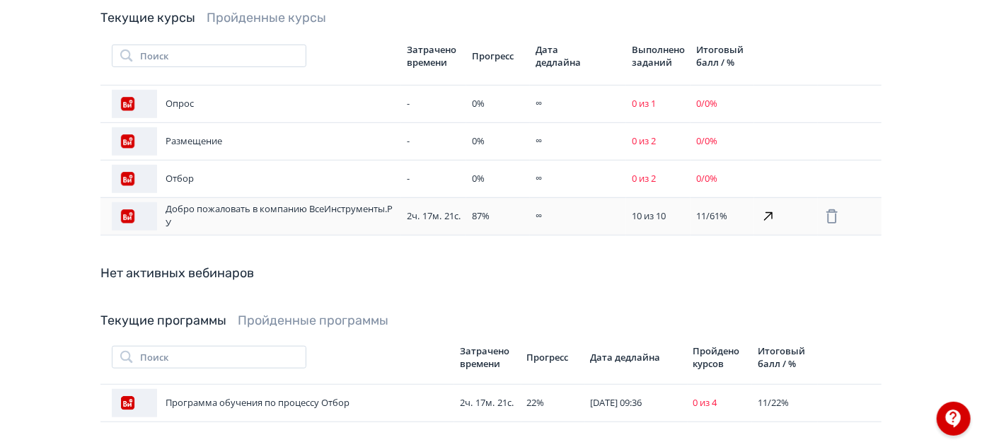
click at [271, 202] on div "Добро пожаловать в компанию ВсеИнструменты.РУ" at bounding box center [254, 216] width 284 height 28
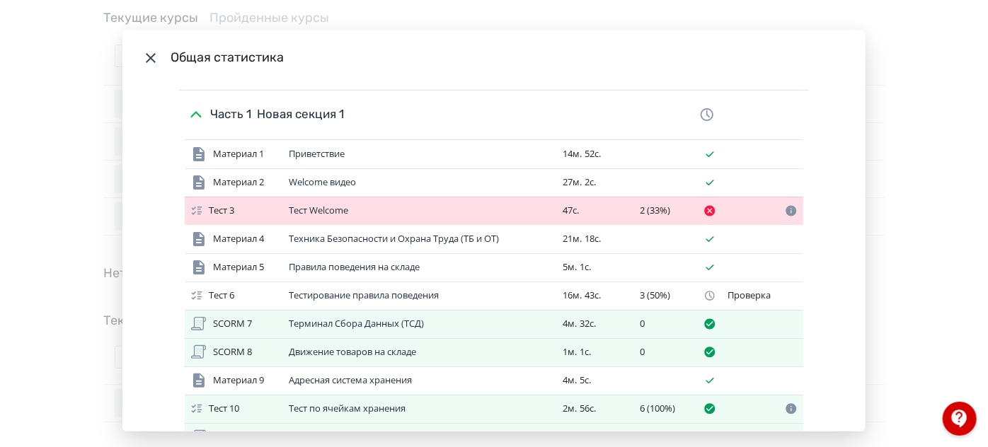
scroll to position [128, 0]
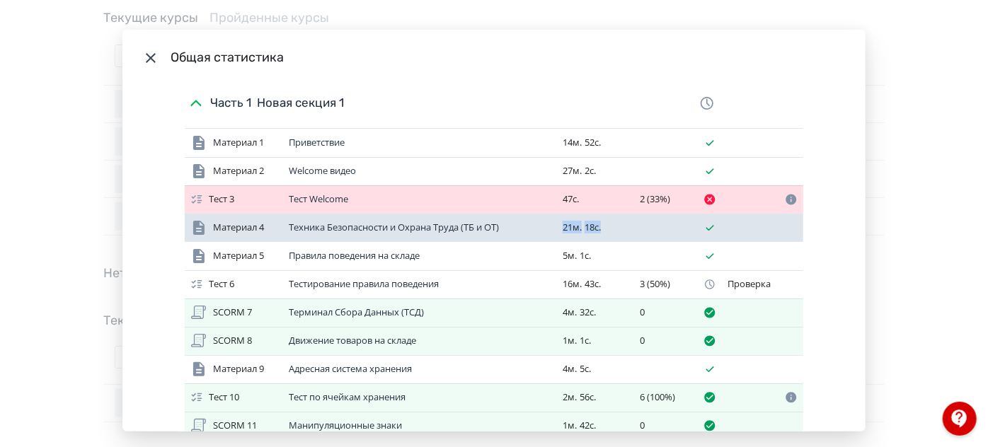
drag, startPoint x: 582, startPoint y: 229, endPoint x: 549, endPoint y: 228, distance: 32.6
click at [549, 228] on div "Материал 4 Техника Безопасности и Охрана Труда (ТБ и ОТ) 21м. 18с." at bounding box center [494, 228] width 619 height 28
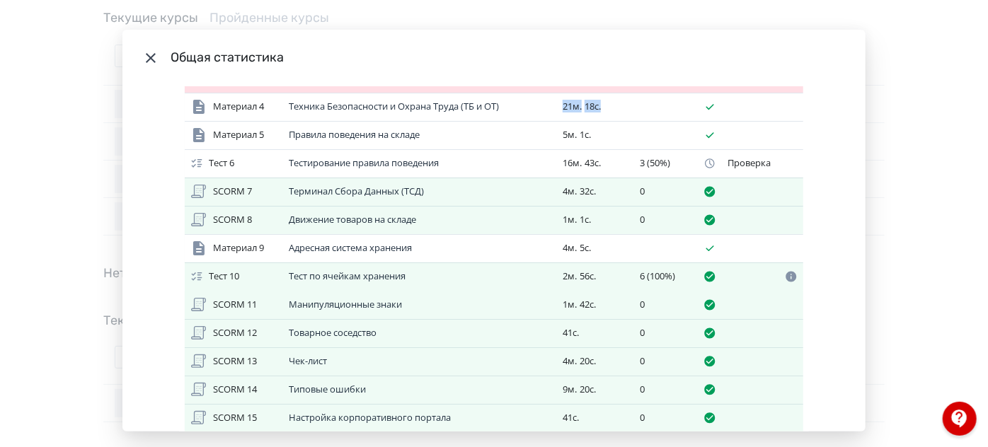
scroll to position [227, 0]
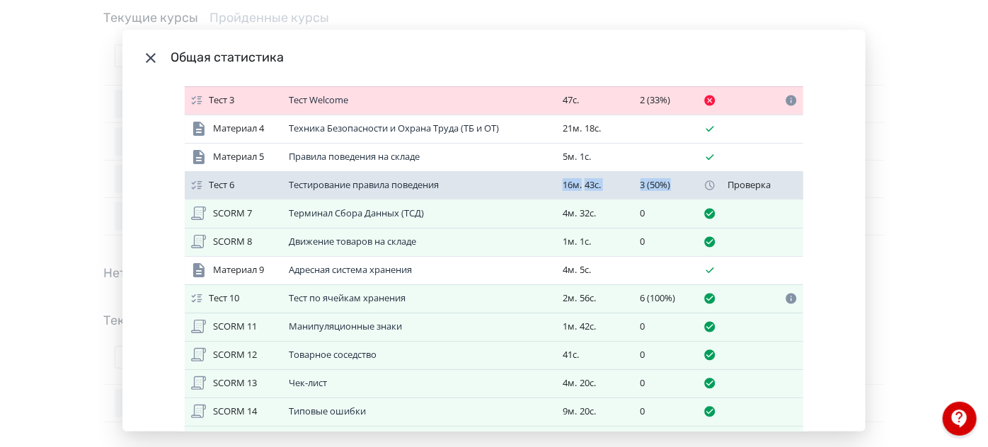
drag, startPoint x: 667, startPoint y: 185, endPoint x: 541, endPoint y: 192, distance: 126.2
click at [542, 190] on div "Тест 6 Тестирование правила поведения 16м. 43с. 3 (50%) Проверка" at bounding box center [494, 185] width 619 height 28
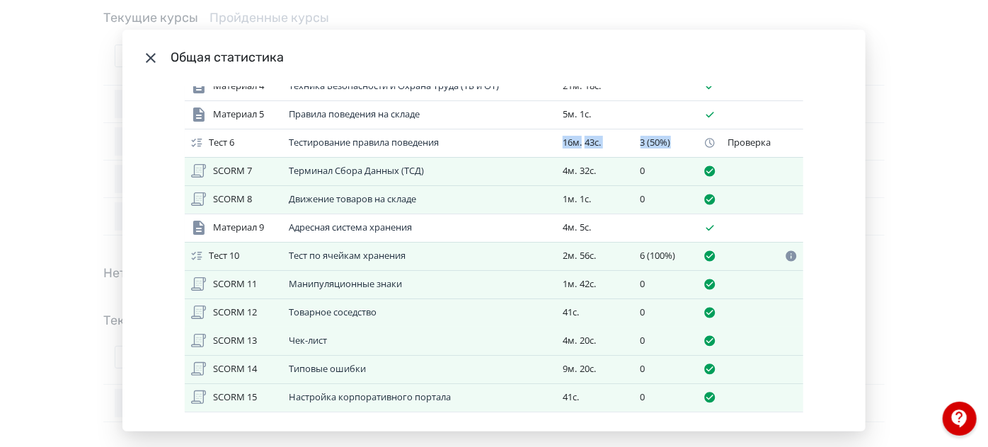
scroll to position [292, 0]
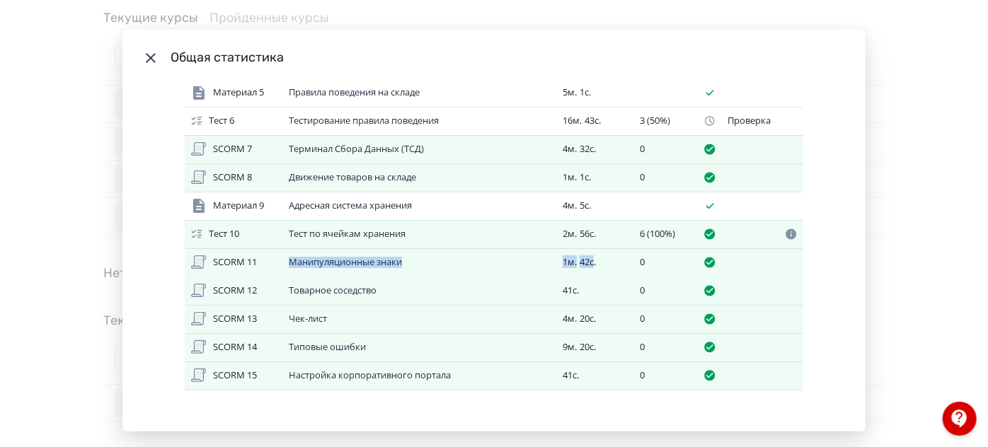
drag, startPoint x: 589, startPoint y: 258, endPoint x: 268, endPoint y: 266, distance: 320.7
click at [268, 266] on div "SCORM 11 Манипуляционные знаки 1м. 42с. 0" at bounding box center [494, 262] width 619 height 28
click at [564, 265] on span "1м." at bounding box center [570, 261] width 14 height 13
click at [598, 326] on div "SCORM 13 Чек-лист 4м. 20с. 0" at bounding box center [494, 319] width 619 height 28
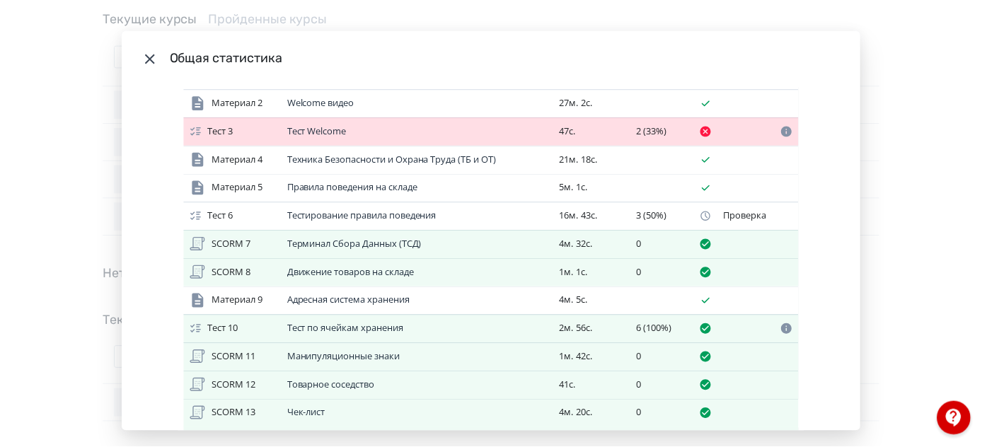
scroll to position [98, 0]
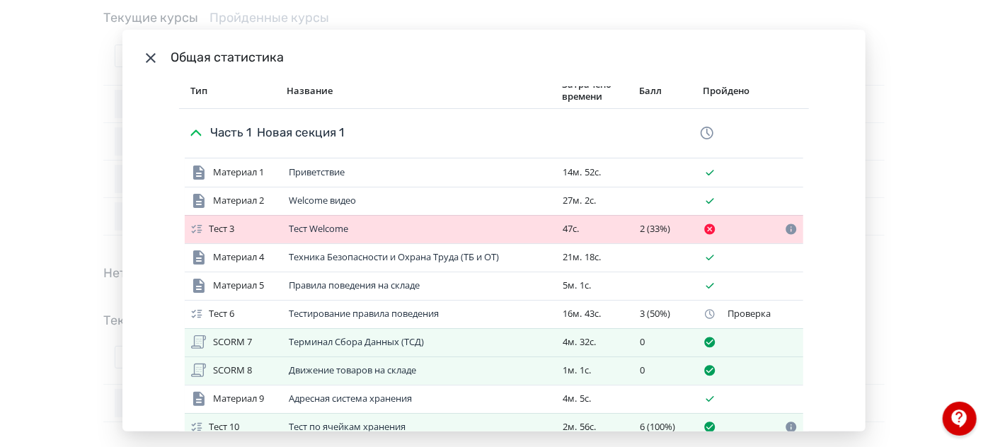
click at [142, 63] on icon "Modal" at bounding box center [150, 58] width 17 height 17
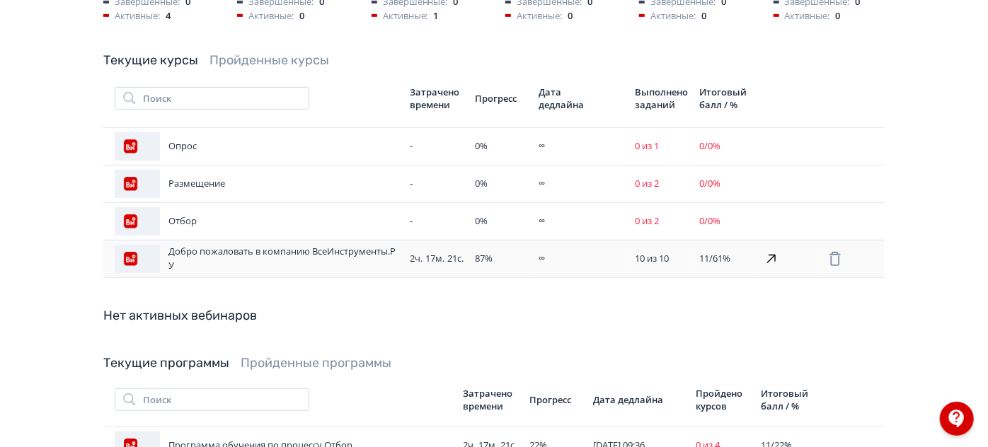
scroll to position [321, 0]
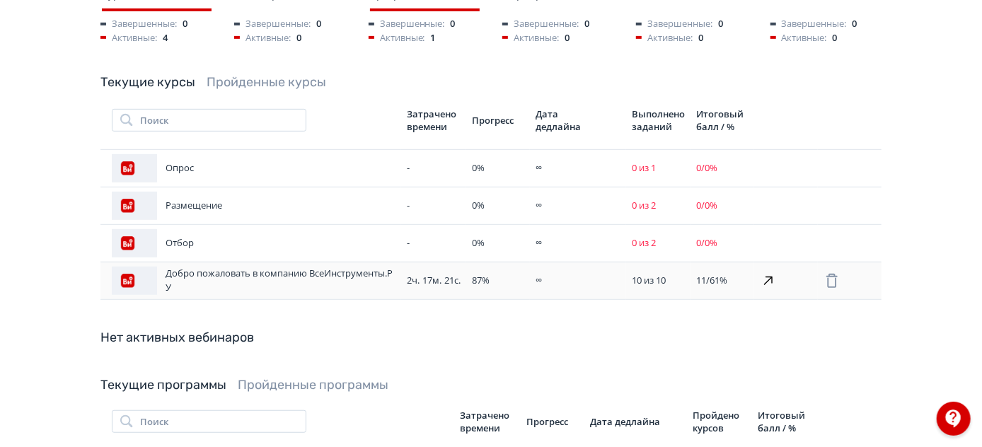
click at [359, 273] on div "Добро пожаловать в компанию ВсеИнструменты.РУ" at bounding box center [254, 281] width 284 height 28
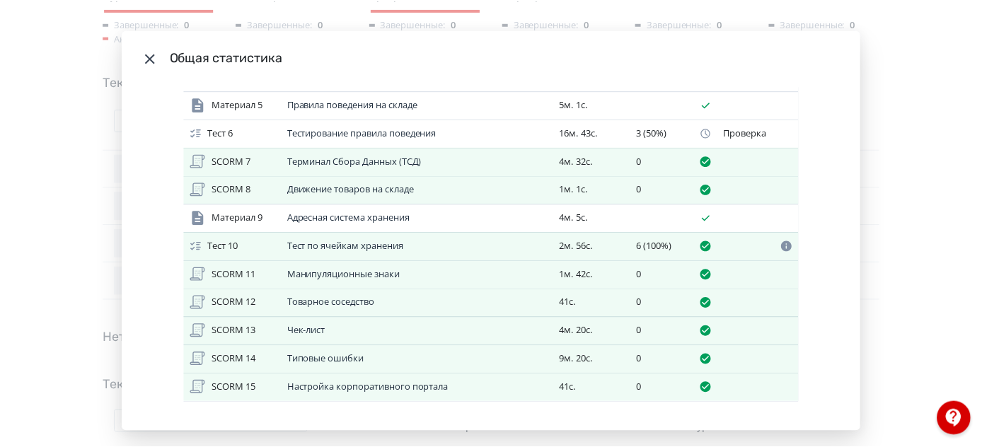
scroll to position [292, 0]
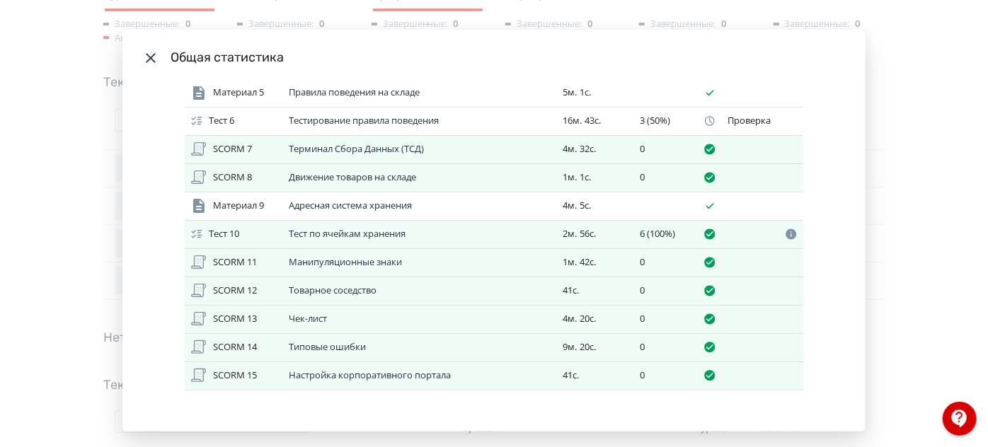
click at [152, 53] on icon "Modal" at bounding box center [150, 58] width 17 height 17
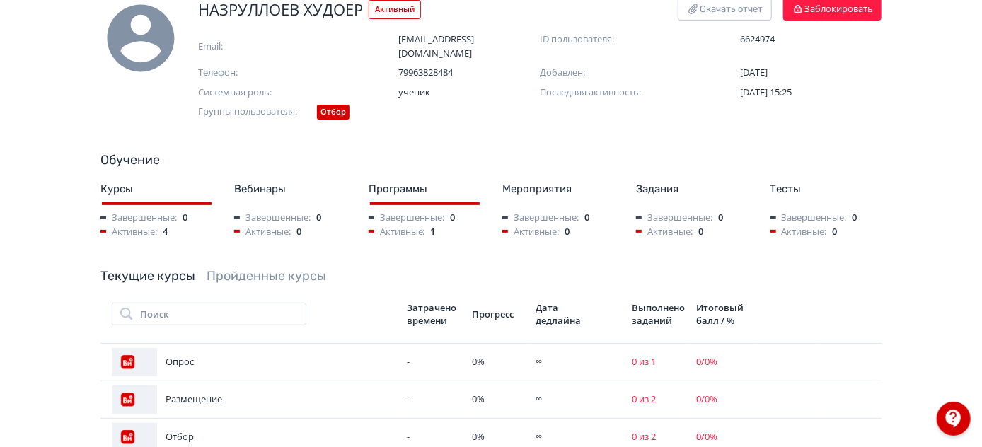
scroll to position [0, 0]
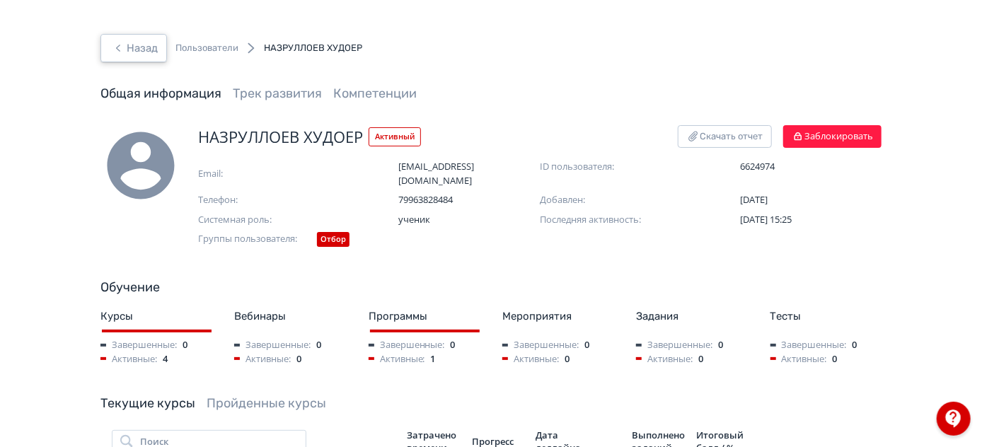
click at [137, 49] on button "Назад" at bounding box center [133, 48] width 67 height 28
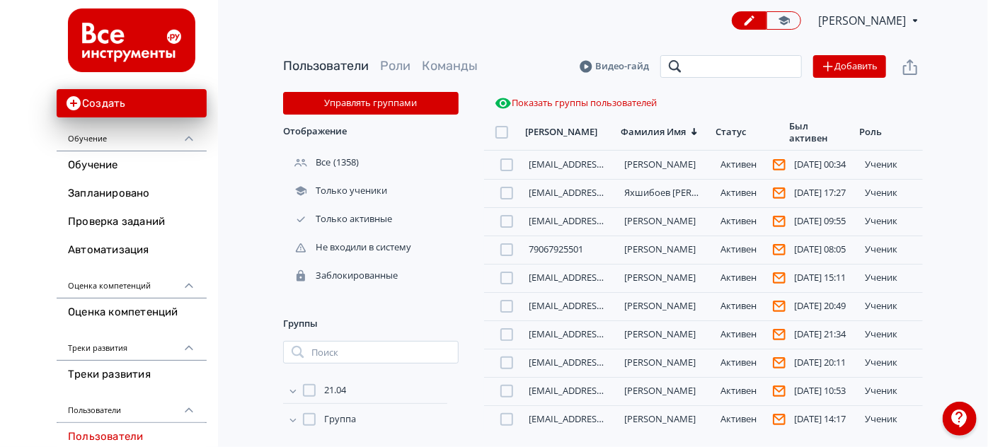
click at [744, 68] on input "search" at bounding box center [731, 66] width 142 height 23
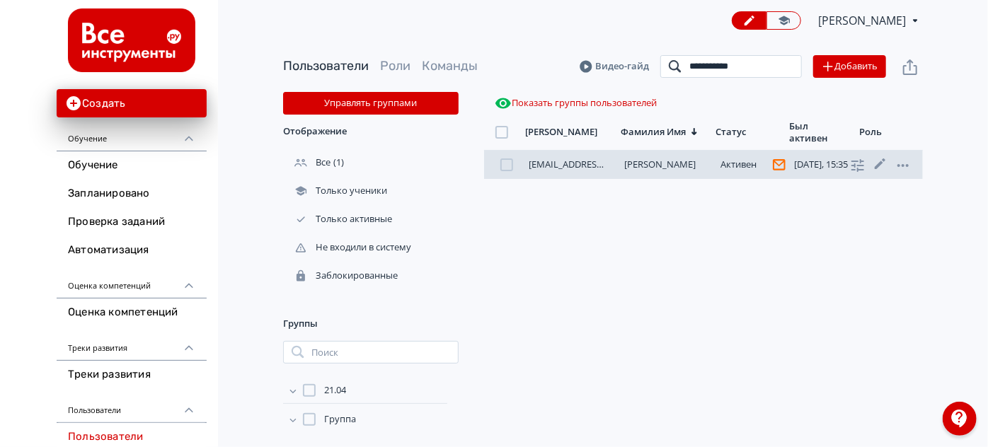
type input "**********"
click at [665, 161] on link "[PERSON_NAME]" at bounding box center [660, 164] width 71 height 13
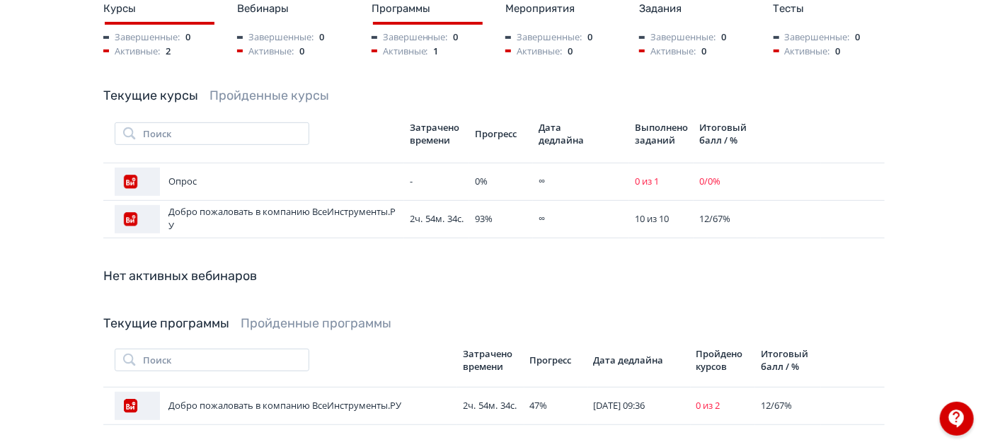
scroll to position [321, 0]
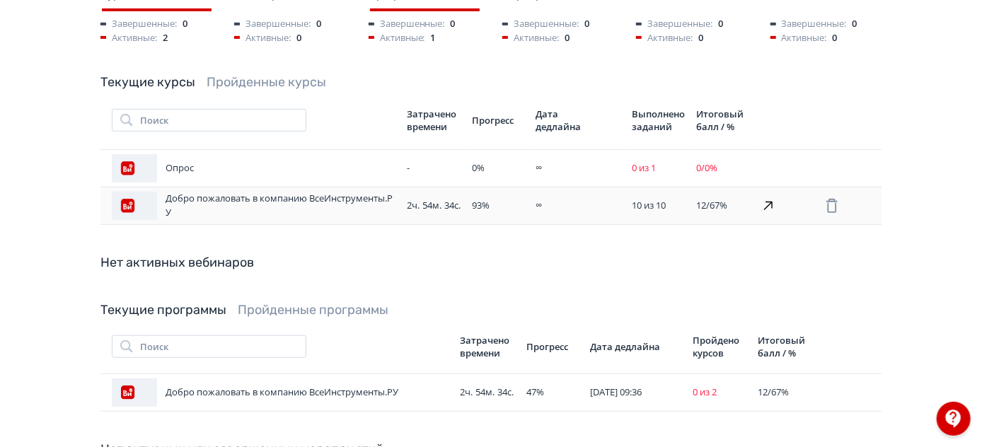
click at [221, 192] on div "Добро пожаловать в компанию ВсеИнструменты.РУ" at bounding box center [254, 206] width 284 height 28
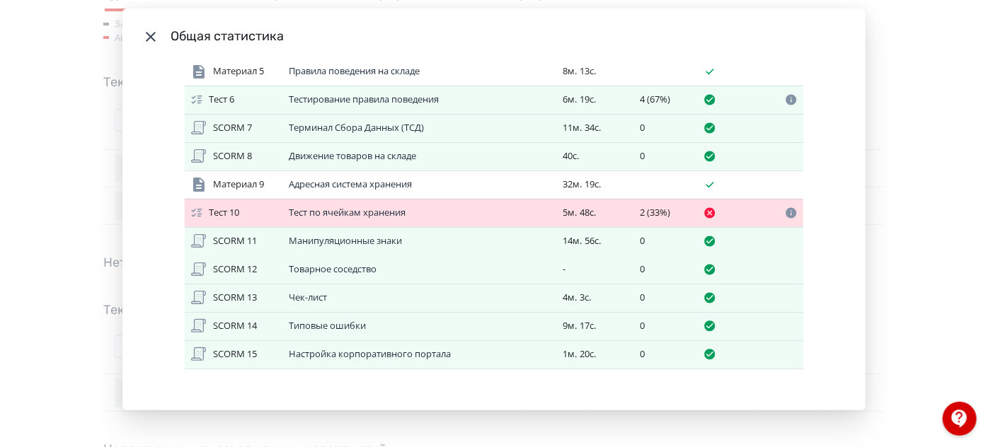
scroll to position [58, 0]
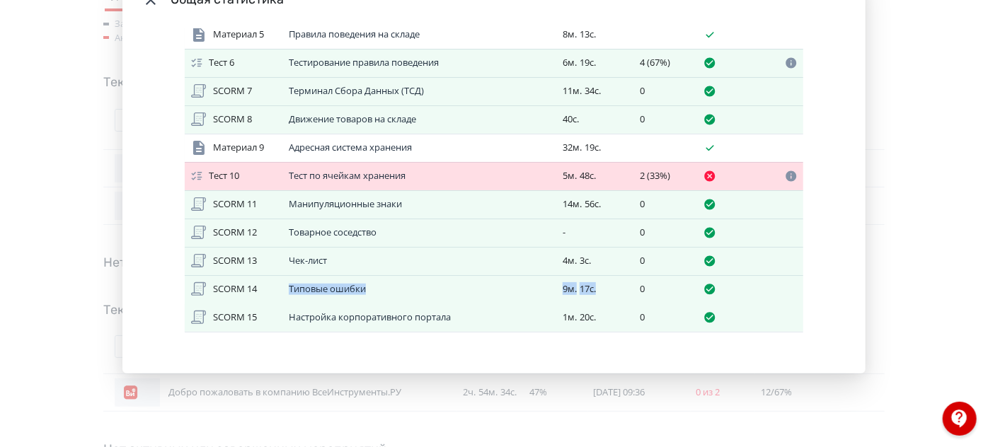
drag, startPoint x: 599, startPoint y: 287, endPoint x: 266, endPoint y: 300, distance: 333.6
click at [266, 300] on div "SCORM 14 Типовые ошибки 9м. 17с. 0" at bounding box center [494, 289] width 619 height 28
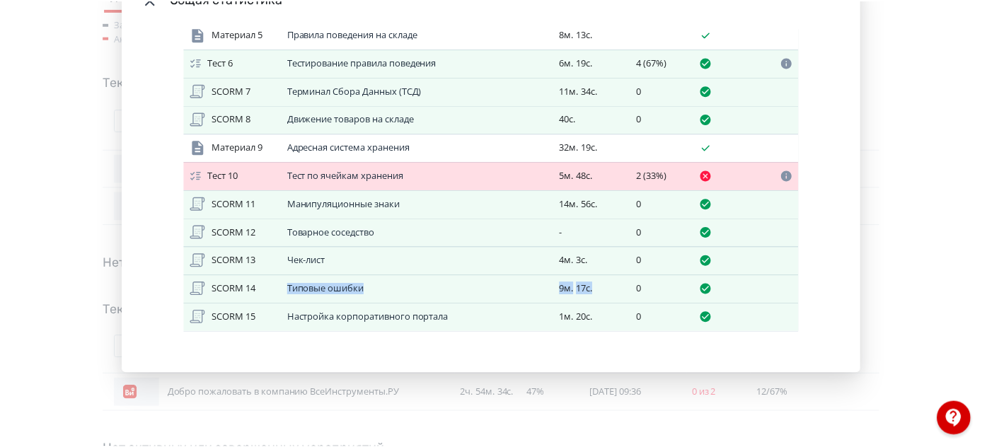
scroll to position [0, 0]
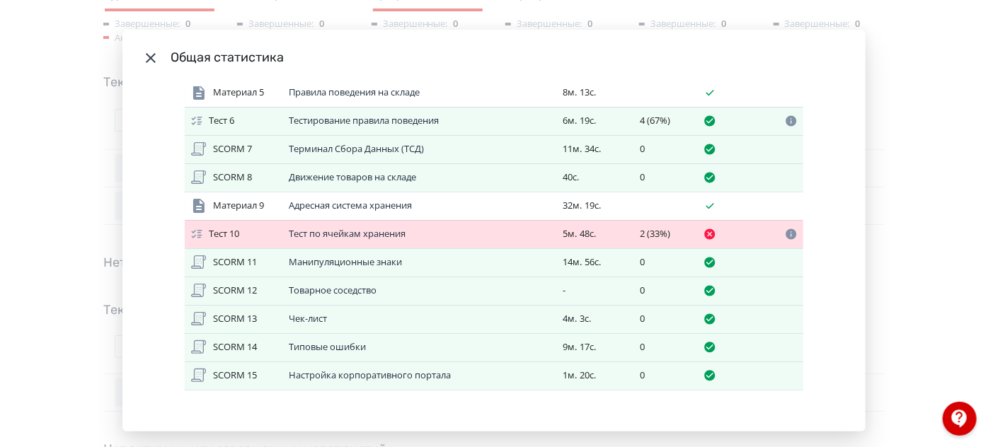
click at [928, 284] on div "Общая статистика Итоговый балл 12 из 18 (67%) Потрачено времени 2ч. 54м. 54с. В…" at bounding box center [494, 223] width 988 height 447
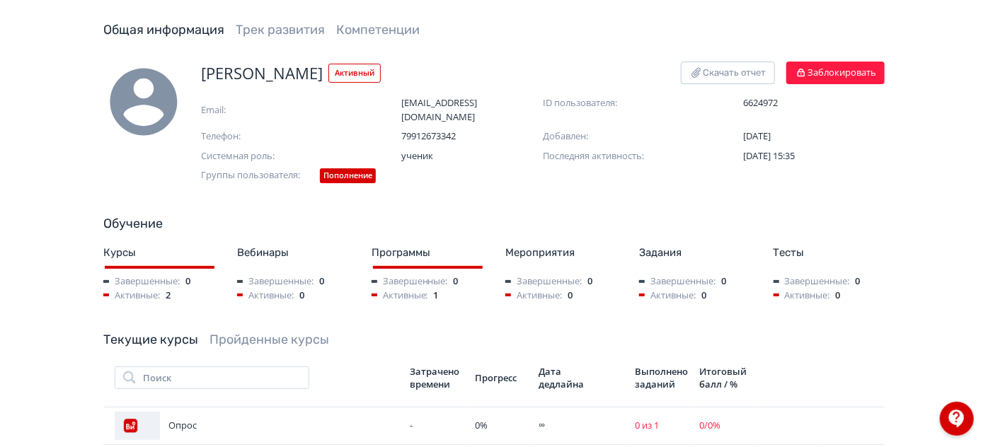
scroll to position [128, 0]
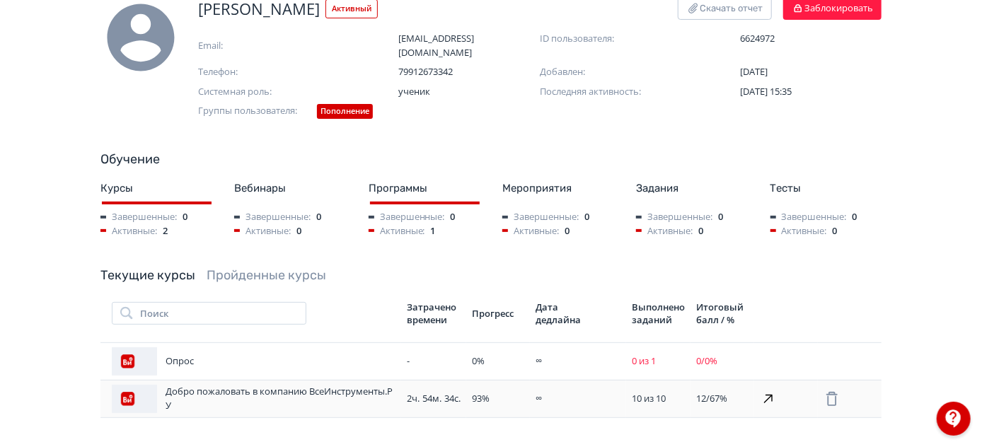
click at [502, 392] on div "93 %" at bounding box center [498, 399] width 52 height 14
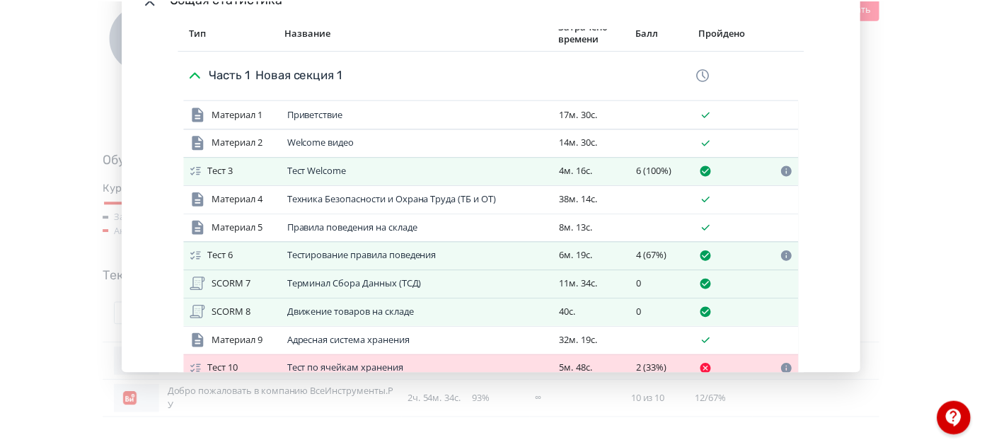
scroll to position [163, 0]
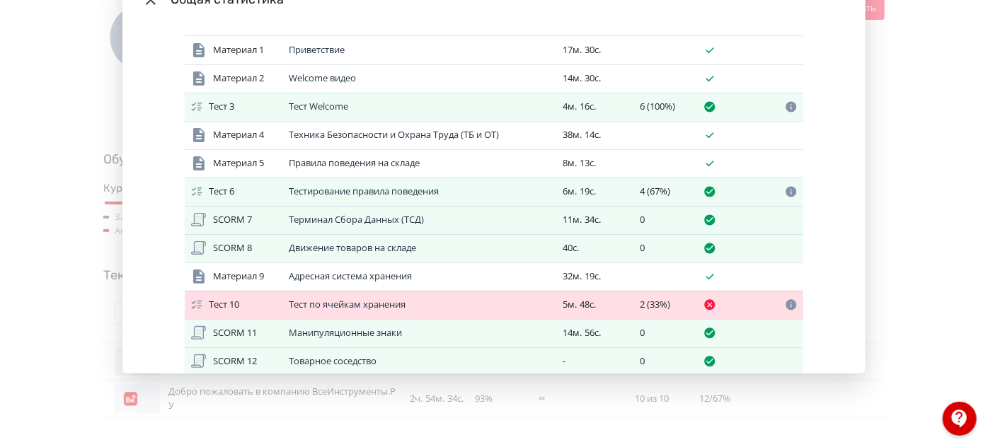
click at [970, 147] on div "Общая статистика Итоговый балл 12 из 18 (67%) Потрачено времени 2ч. 55м. 14с. В…" at bounding box center [494, 223] width 988 height 447
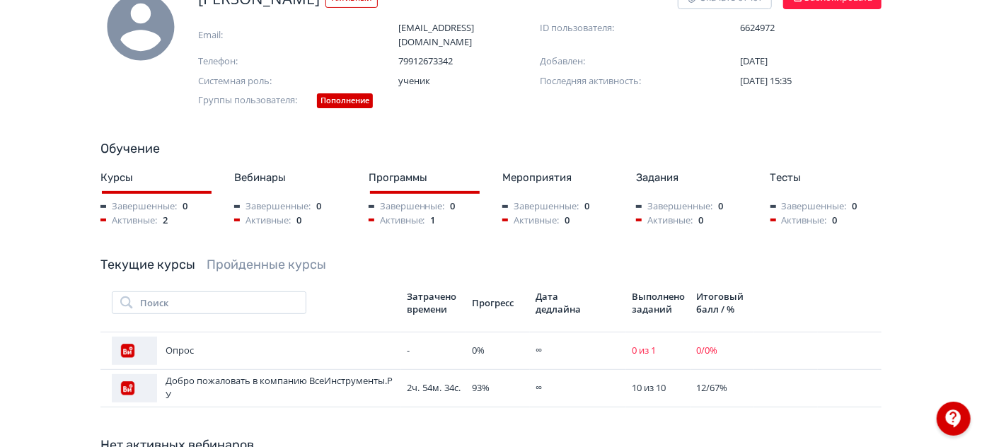
scroll to position [0, 0]
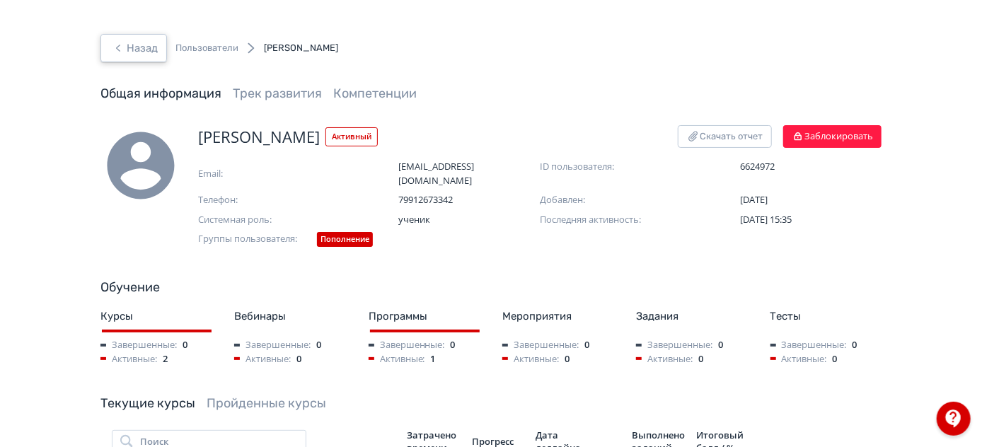
click at [115, 45] on icon "button" at bounding box center [118, 48] width 17 height 17
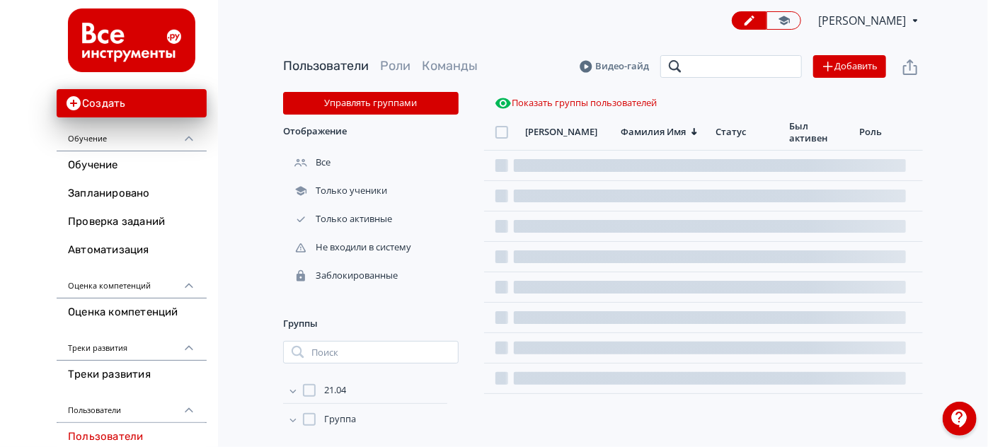
click at [714, 73] on input "search" at bounding box center [731, 66] width 142 height 23
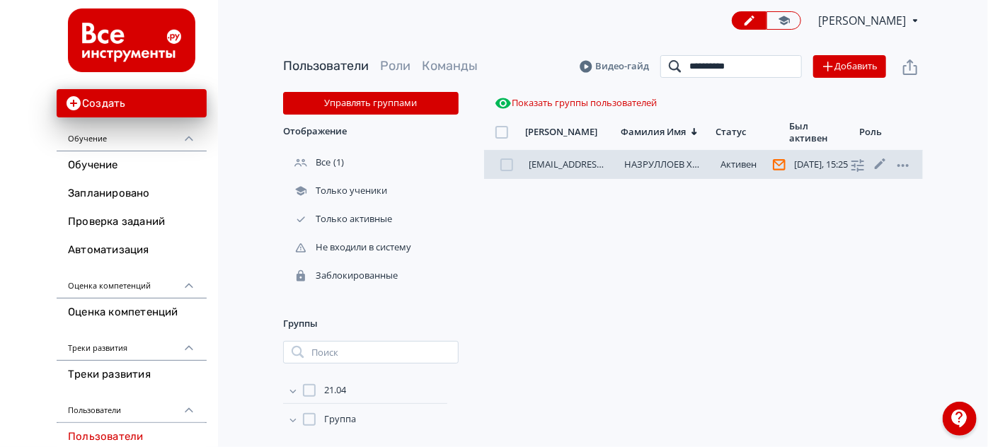
type input "**********"
click at [662, 154] on div "[EMAIL_ADDRESS][DOMAIN_NAME] НАЗРУЛЛОЕВ ХУДОЕР [PERSON_NAME][DATE], 15:25 ученик" at bounding box center [703, 165] width 439 height 28
click at [664, 159] on link "НАЗРУЛЛОЕВ ХУДОЕР" at bounding box center [674, 164] width 98 height 13
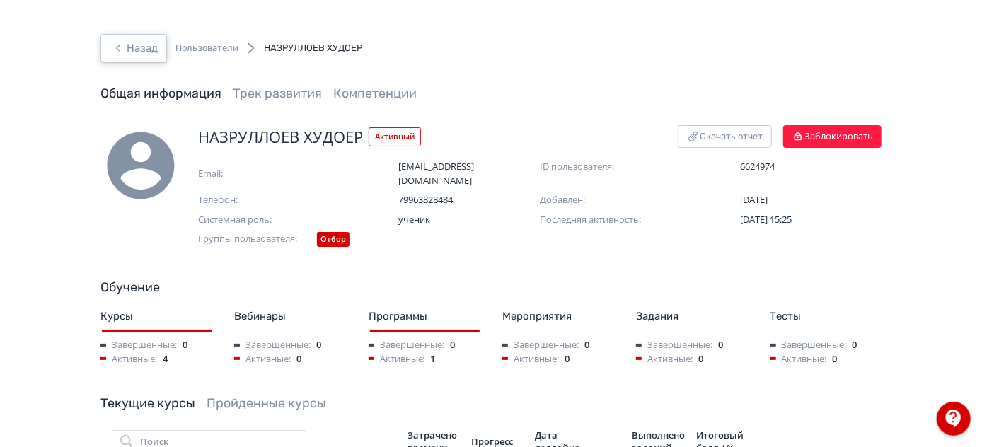
click at [161, 37] on button "Назад" at bounding box center [133, 48] width 67 height 28
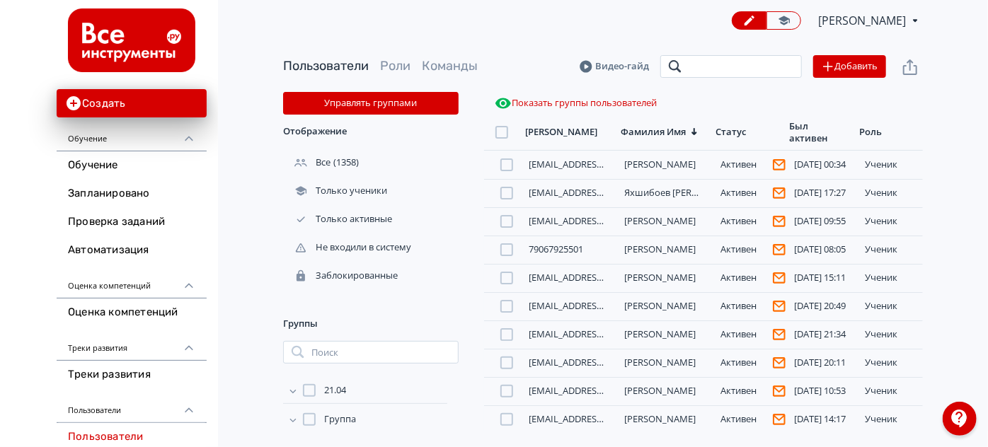
click at [751, 65] on input "search" at bounding box center [731, 66] width 142 height 23
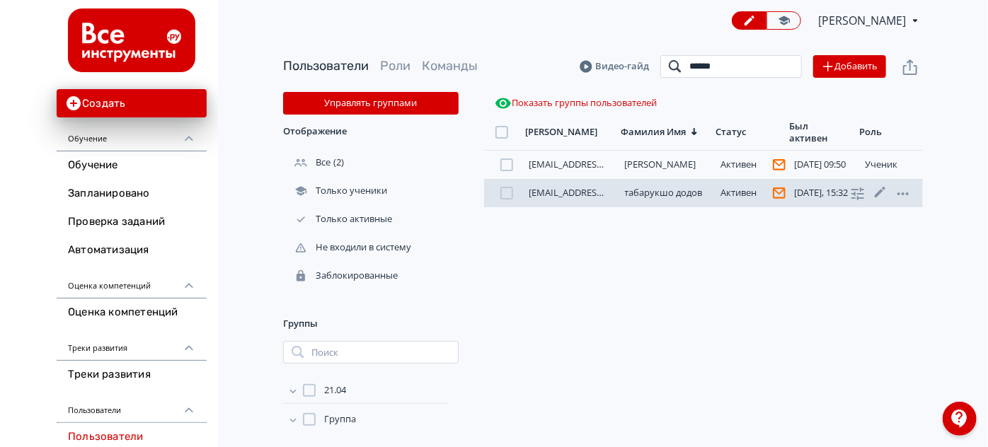
type input "*****"
click at [684, 193] on link "табарукшо додов" at bounding box center [664, 192] width 78 height 13
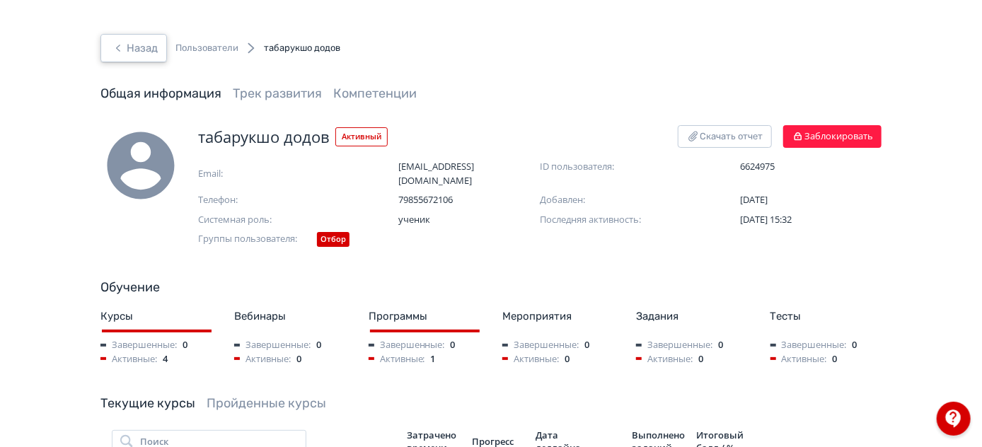
click at [134, 40] on button "Назад" at bounding box center [133, 48] width 67 height 28
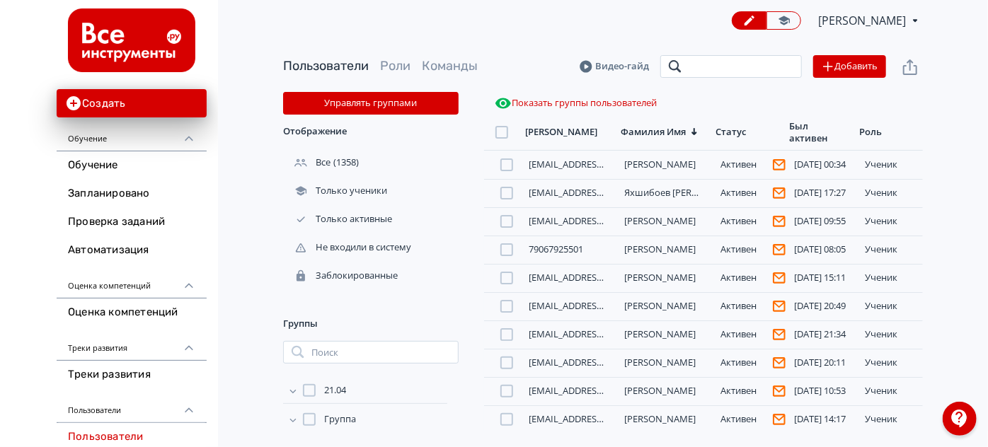
click at [737, 56] on input "search" at bounding box center [731, 66] width 142 height 23
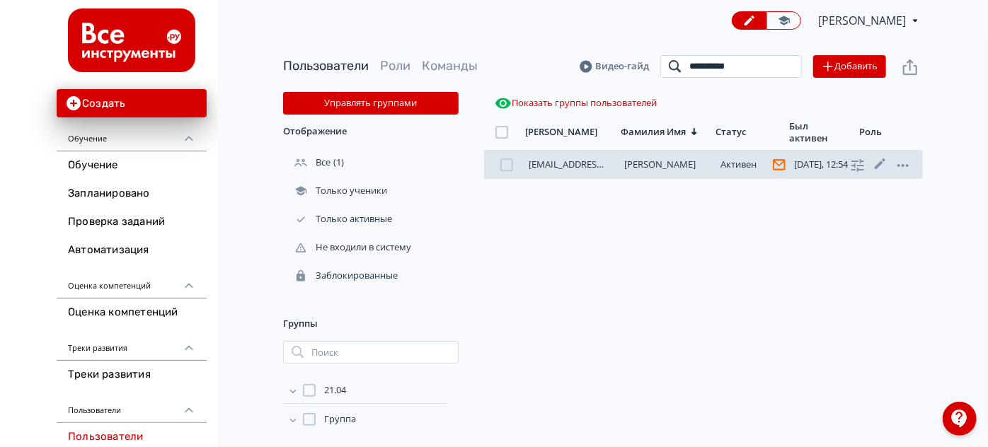
type input "**********"
click at [675, 167] on link "[PERSON_NAME]" at bounding box center [660, 164] width 71 height 13
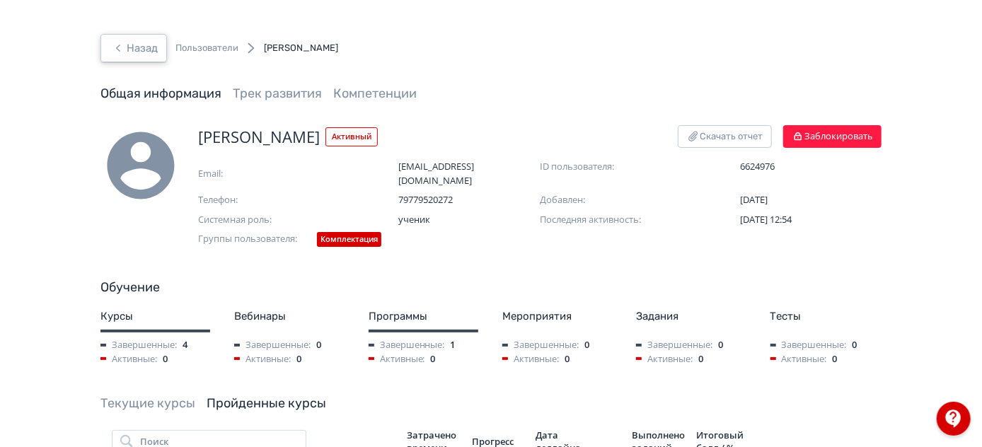
click at [128, 54] on button "Назад" at bounding box center [133, 48] width 67 height 28
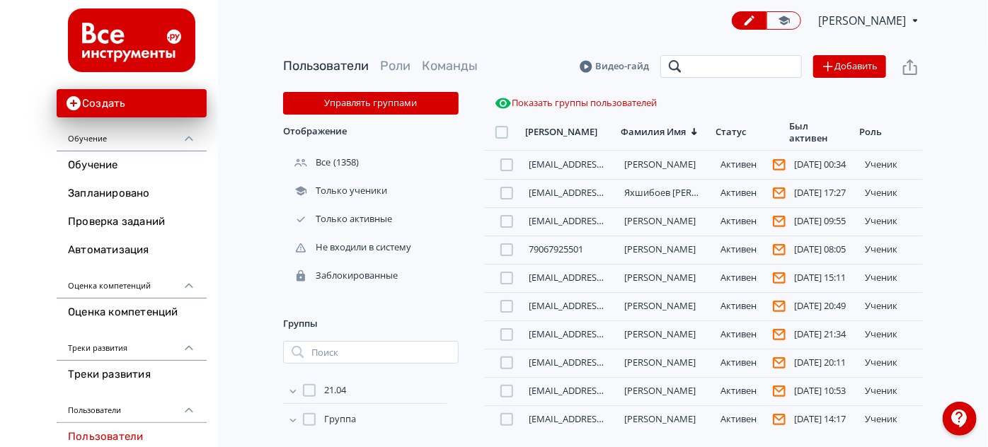
click at [735, 69] on input "search" at bounding box center [731, 66] width 142 height 23
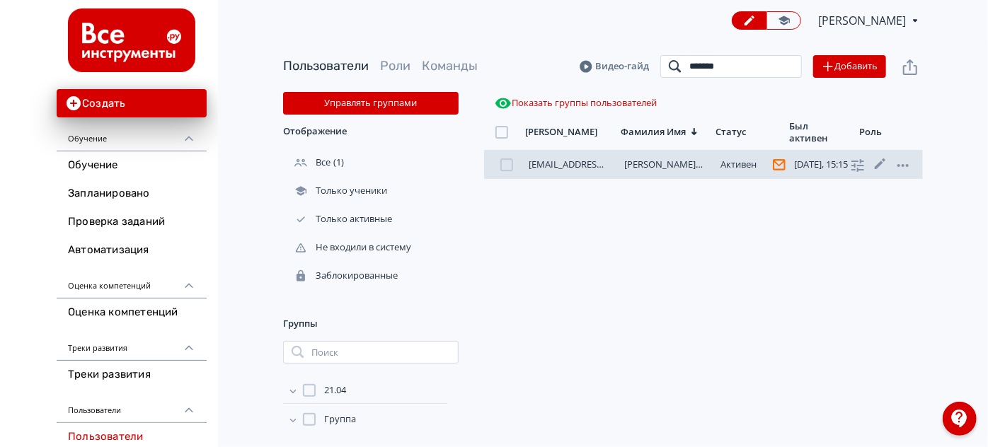
type input "*******"
click at [668, 163] on link "[PERSON_NAME] уулу [PERSON_NAME]" at bounding box center [708, 164] width 167 height 13
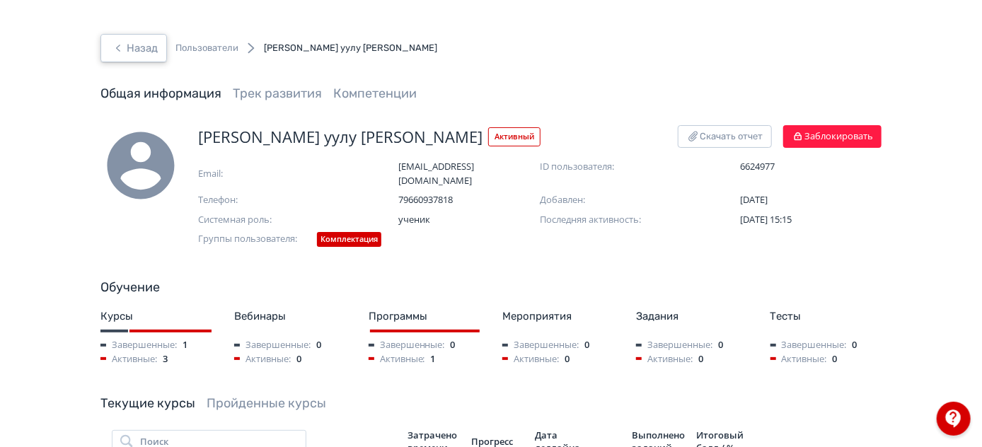
click at [149, 53] on button "Назад" at bounding box center [133, 48] width 67 height 28
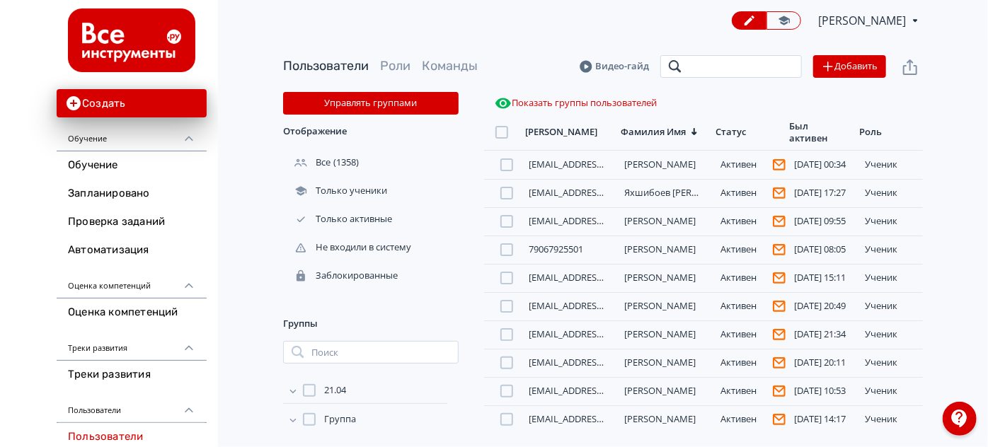
click at [726, 69] on input "search" at bounding box center [731, 66] width 142 height 23
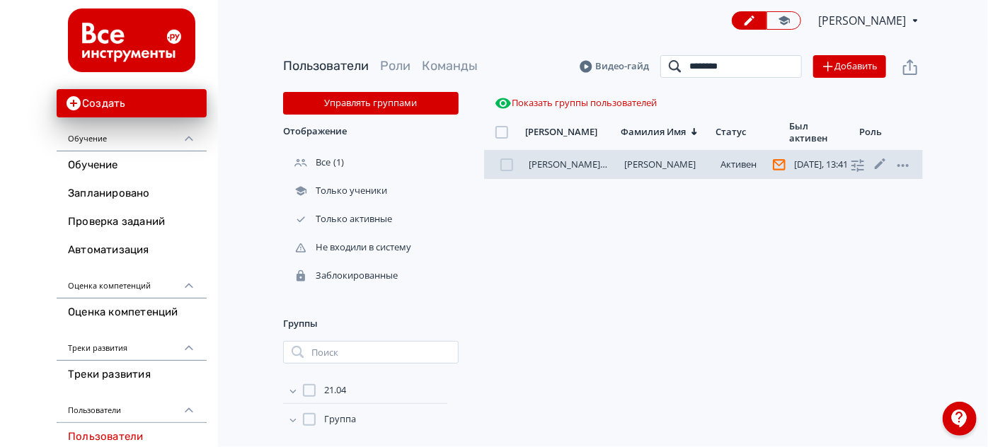
type input "********"
click at [676, 166] on link "[PERSON_NAME]" at bounding box center [660, 164] width 71 height 13
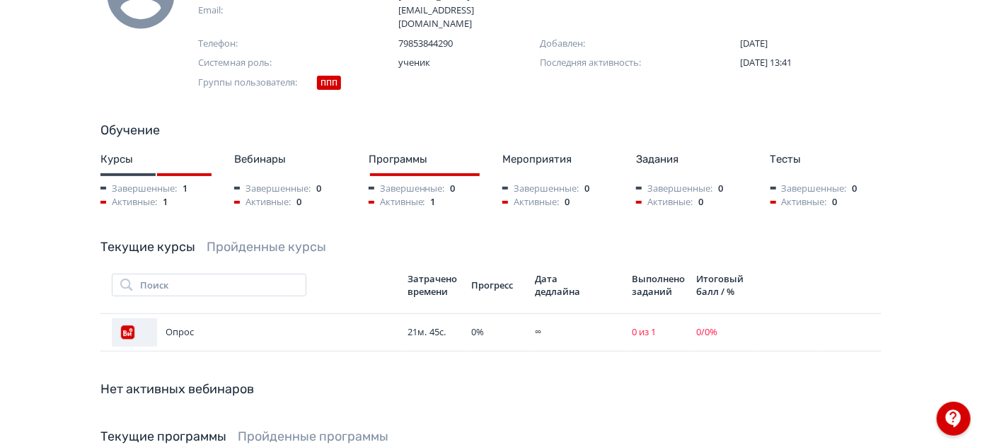
scroll to position [193, 0]
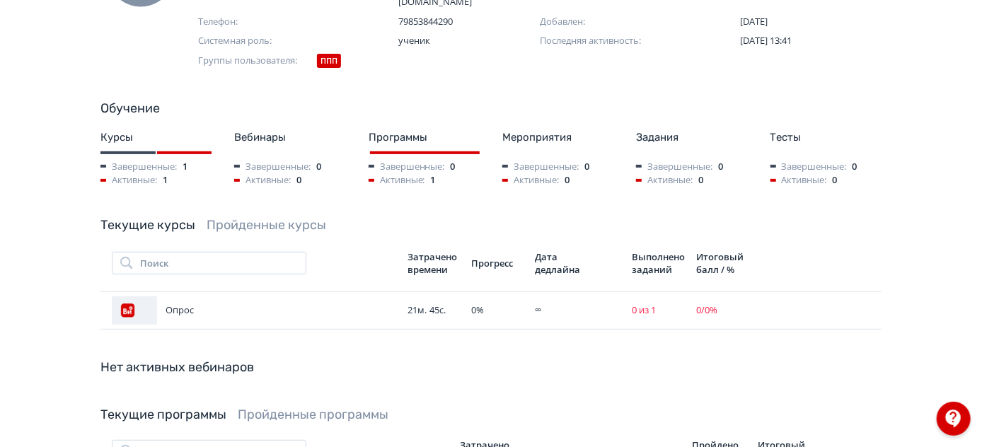
click at [228, 217] on link "Пройденные курсы" at bounding box center [267, 225] width 120 height 16
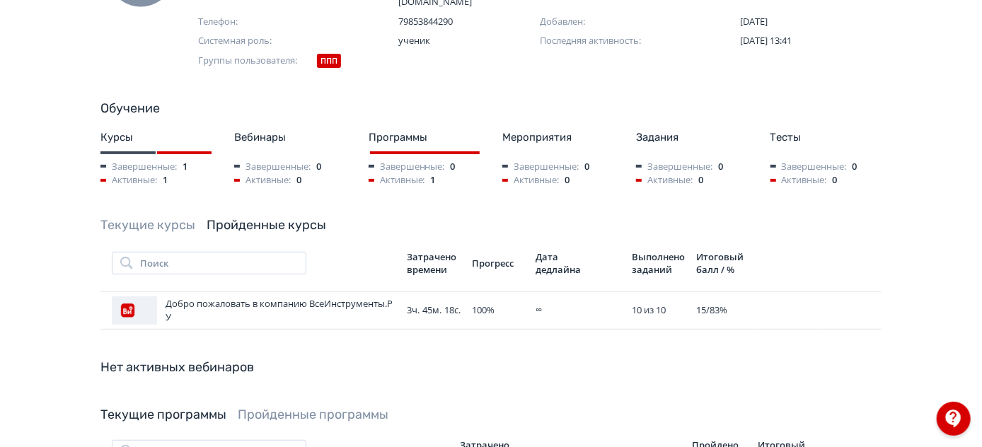
click at [142, 217] on link "Текущие курсы" at bounding box center [147, 225] width 95 height 16
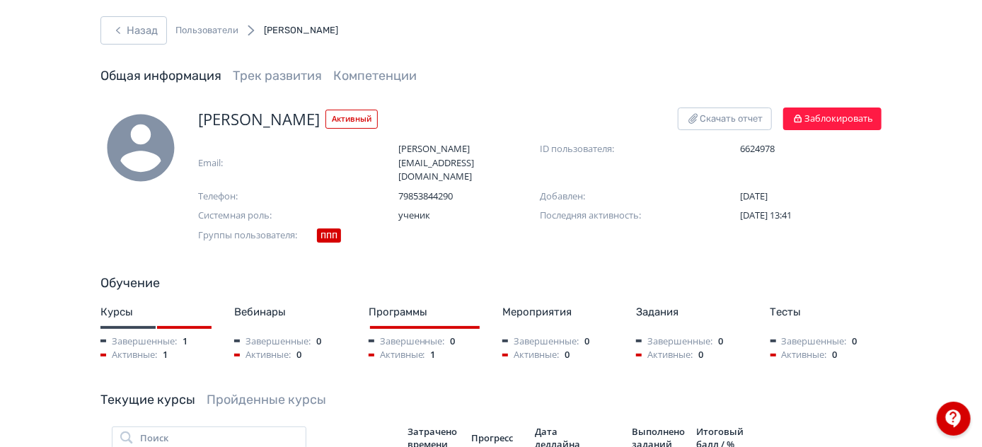
scroll to position [0, 0]
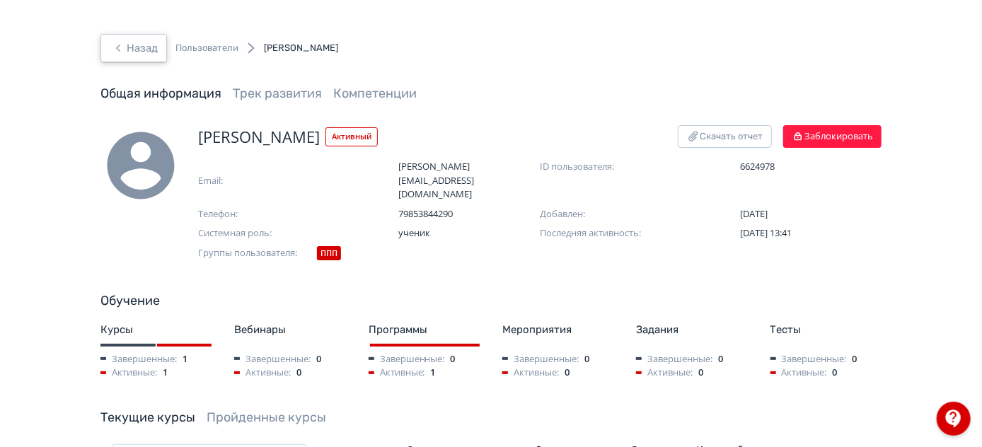
click at [124, 43] on icon "button" at bounding box center [118, 48] width 17 height 17
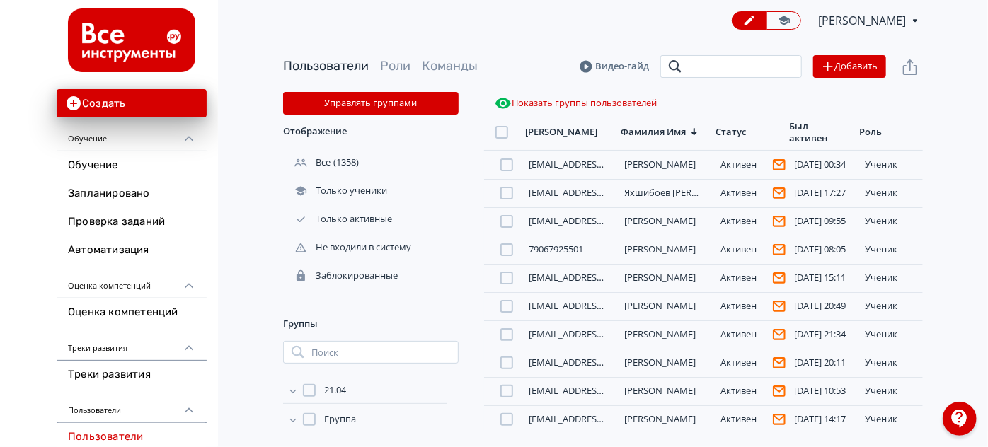
click at [760, 61] on input "search" at bounding box center [731, 66] width 142 height 23
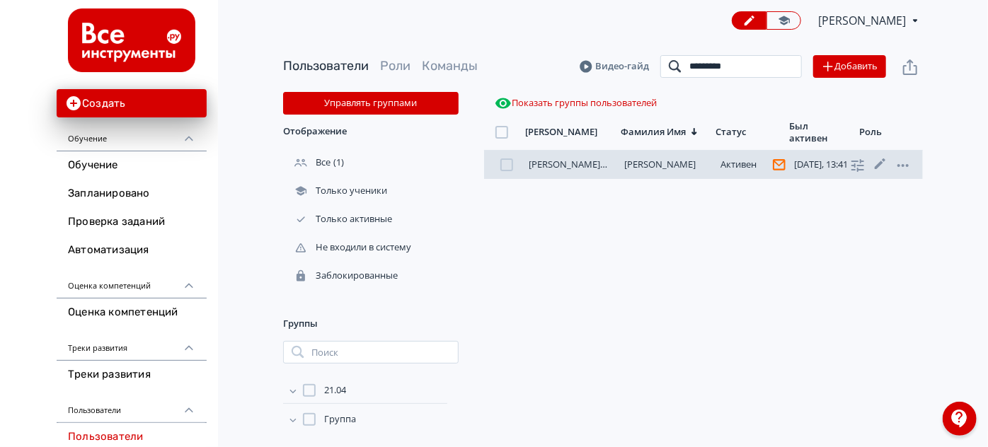
type input "*********"
click at [667, 163] on link "[PERSON_NAME]" at bounding box center [660, 164] width 71 height 13
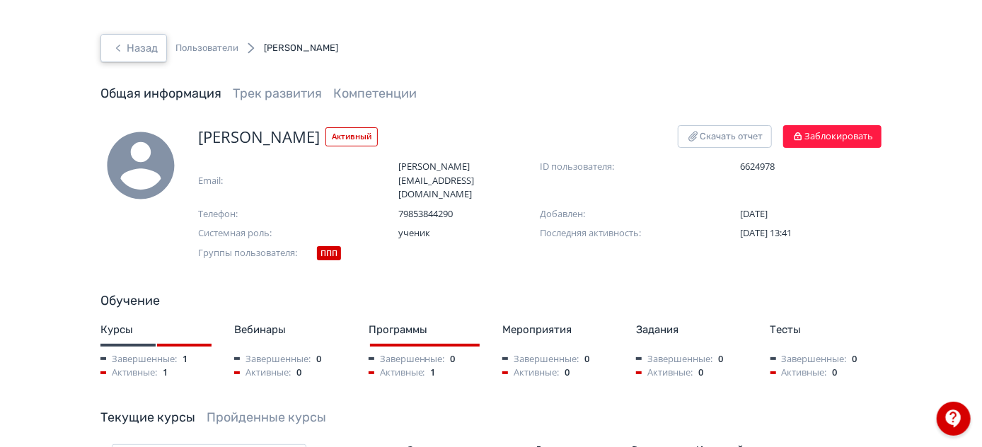
click at [139, 50] on button "Назад" at bounding box center [133, 48] width 67 height 28
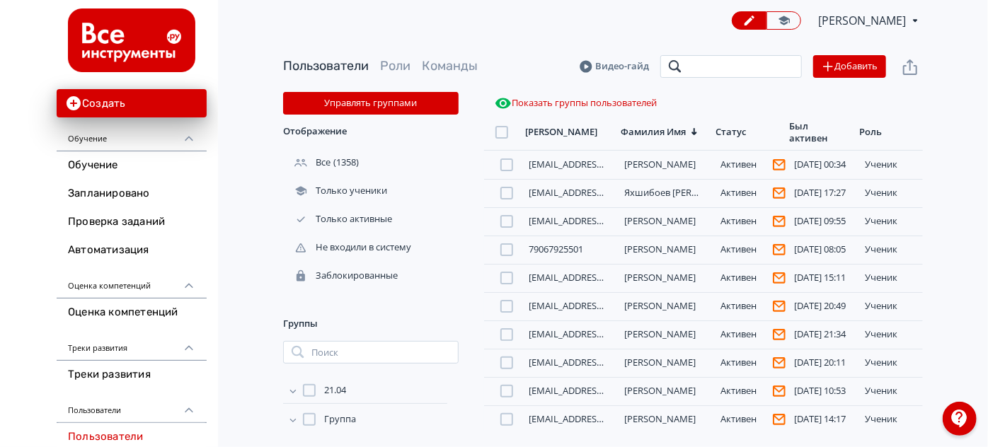
click at [723, 69] on input "search" at bounding box center [731, 66] width 142 height 23
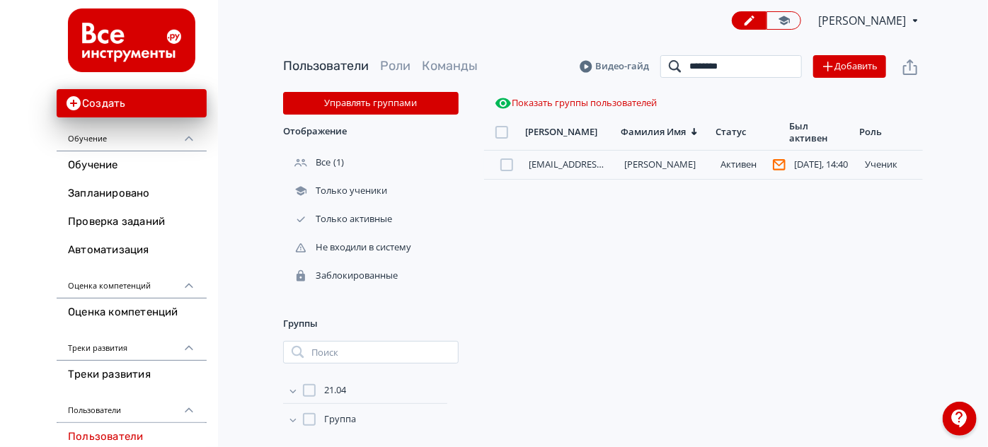
type input "**********"
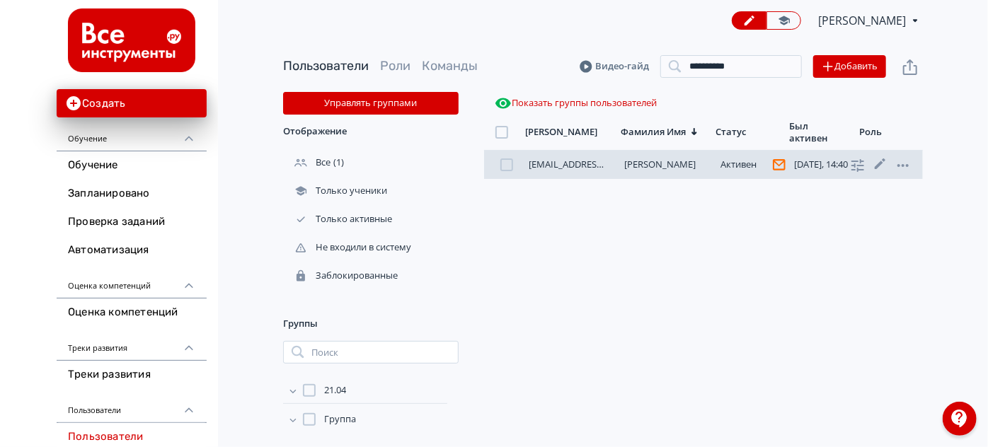
click at [656, 160] on link "[PERSON_NAME]" at bounding box center [660, 164] width 71 height 13
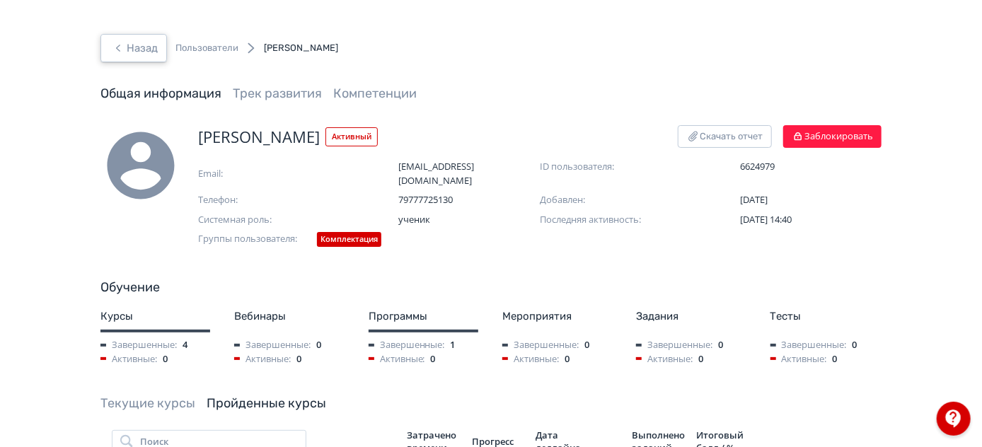
click at [120, 38] on button "Назад" at bounding box center [133, 48] width 67 height 28
